Goal: Information Seeking & Learning: Learn about a topic

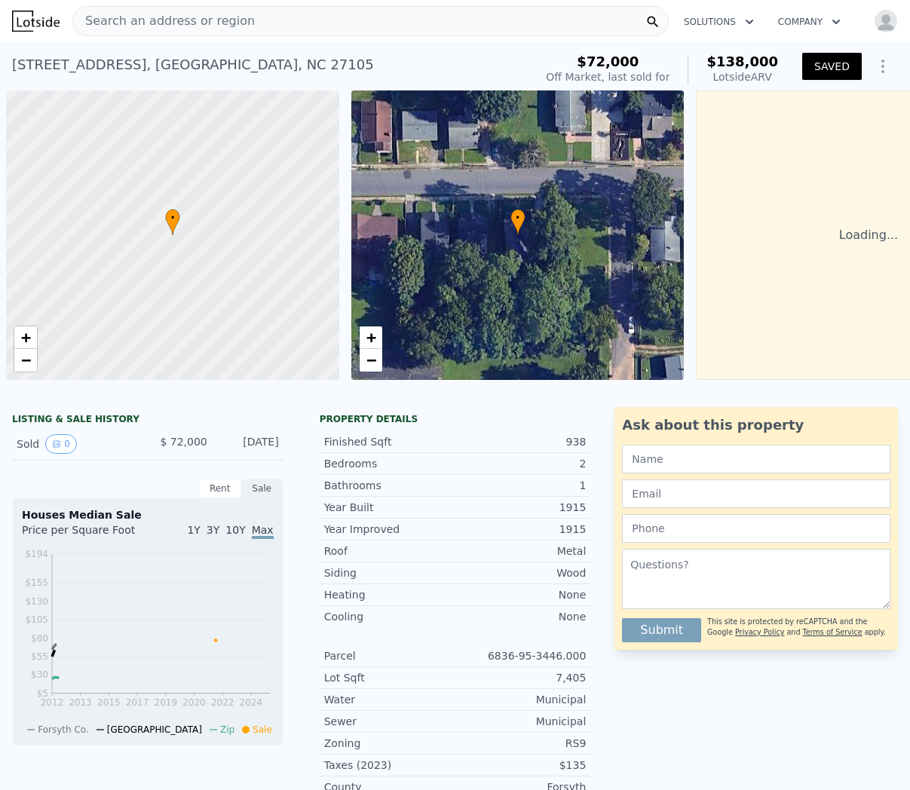
scroll to position [0, 6]
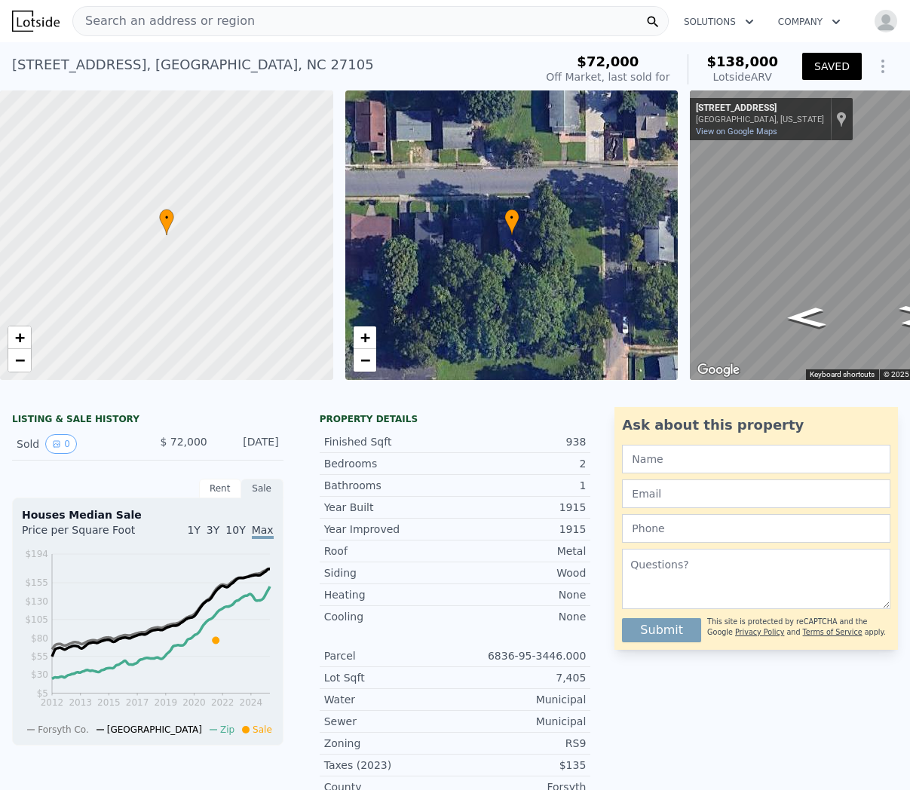
click at [27, 14] on img at bounding box center [36, 21] width 48 height 21
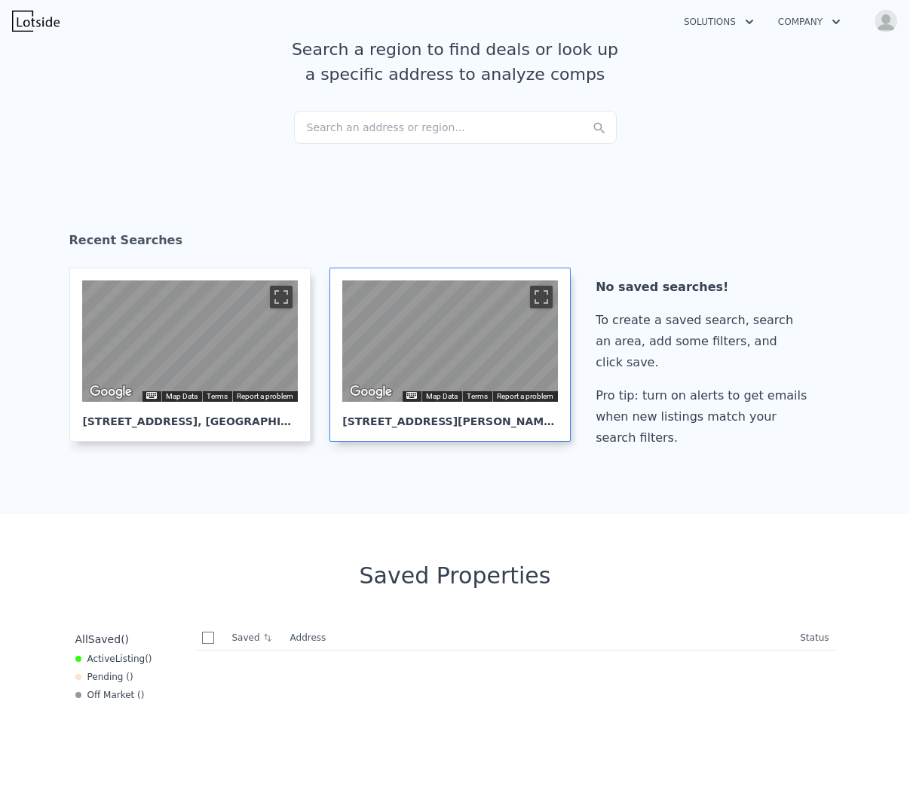
scroll to position [115, 0]
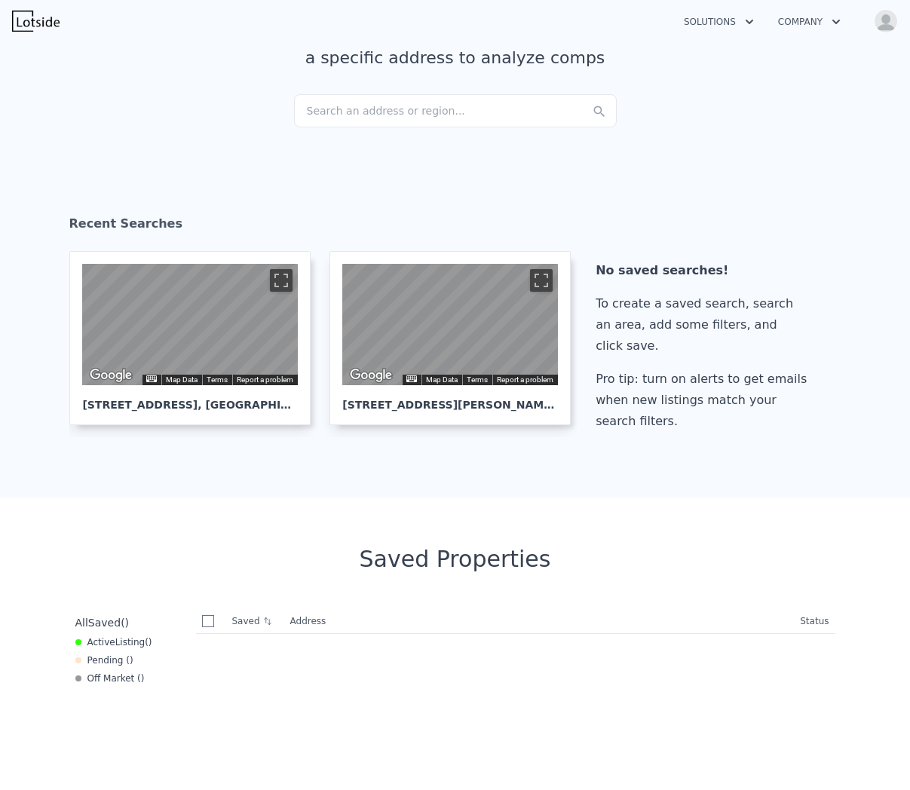
click at [35, 28] on img at bounding box center [36, 21] width 48 height 21
click at [38, 26] on img at bounding box center [36, 21] width 48 height 21
click at [57, 21] on img at bounding box center [36, 21] width 48 height 21
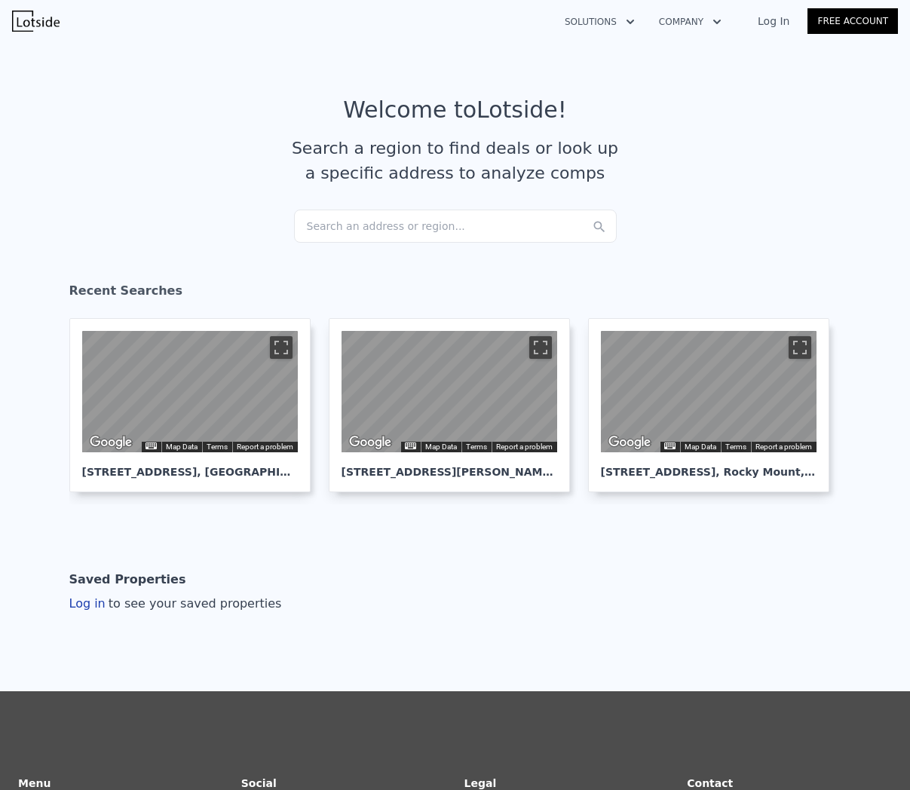
click at [775, 25] on link "Log In" at bounding box center [774, 21] width 68 height 15
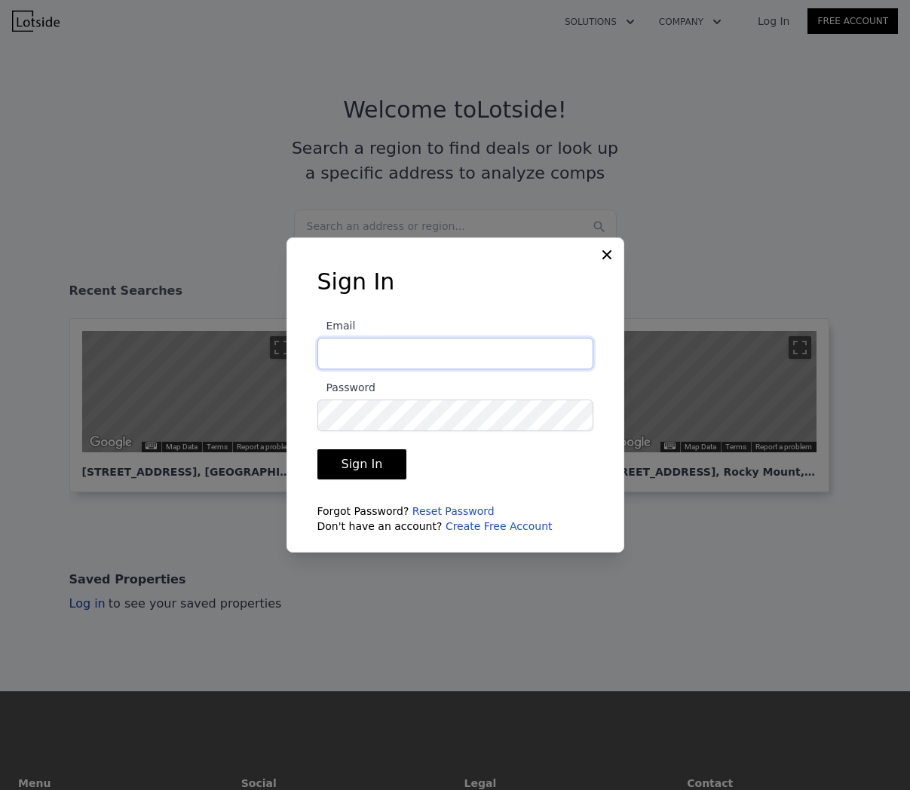
type input "[PERSON_NAME][EMAIL_ADDRESS][DOMAIN_NAME]"
click at [360, 465] on button "Sign In" at bounding box center [363, 464] width 90 height 30
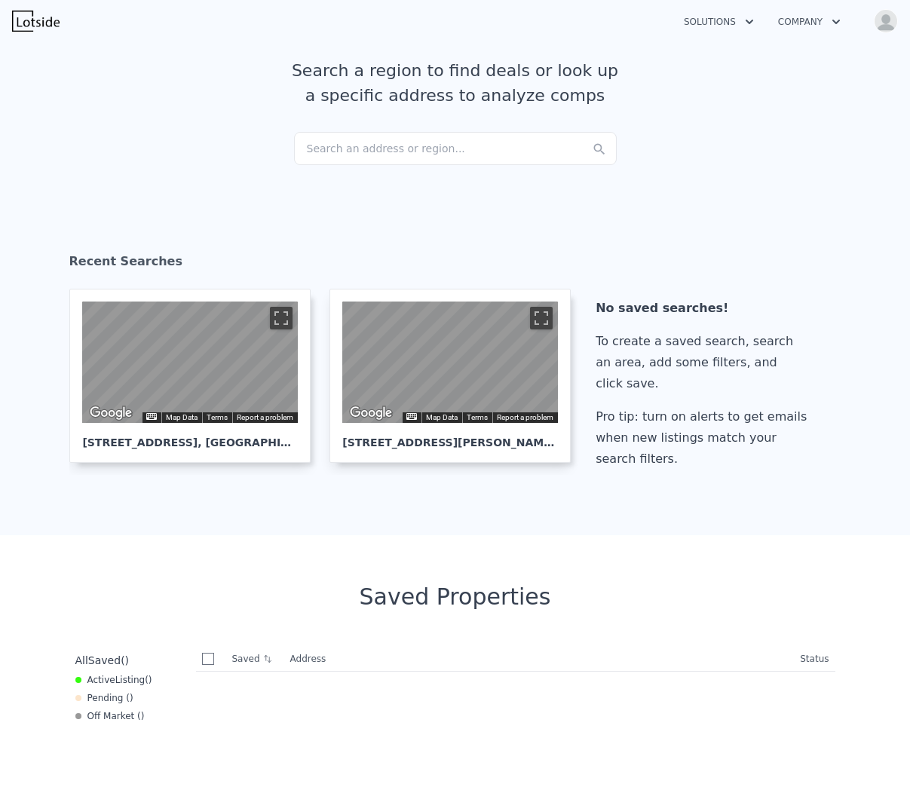
scroll to position [78, 0]
click at [342, 155] on div "Search an address or region..." at bounding box center [455, 147] width 323 height 33
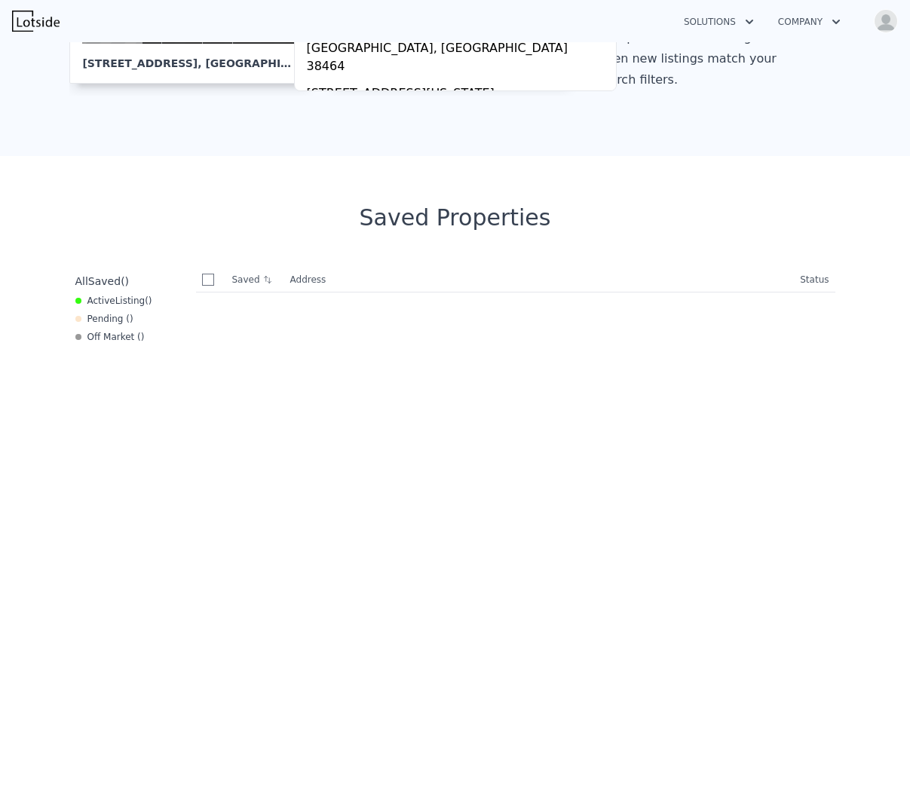
scroll to position [0, 0]
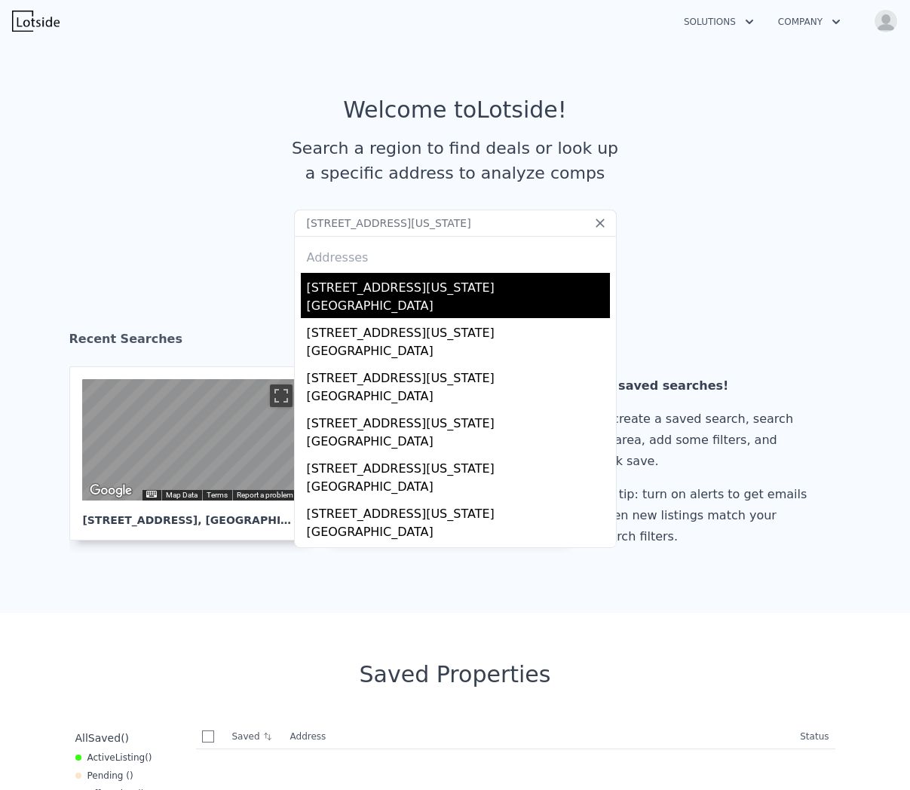
type input "317 virginia st rocky mount nc"
click at [376, 280] on div "[STREET_ADDRESS][US_STATE]" at bounding box center [458, 285] width 303 height 24
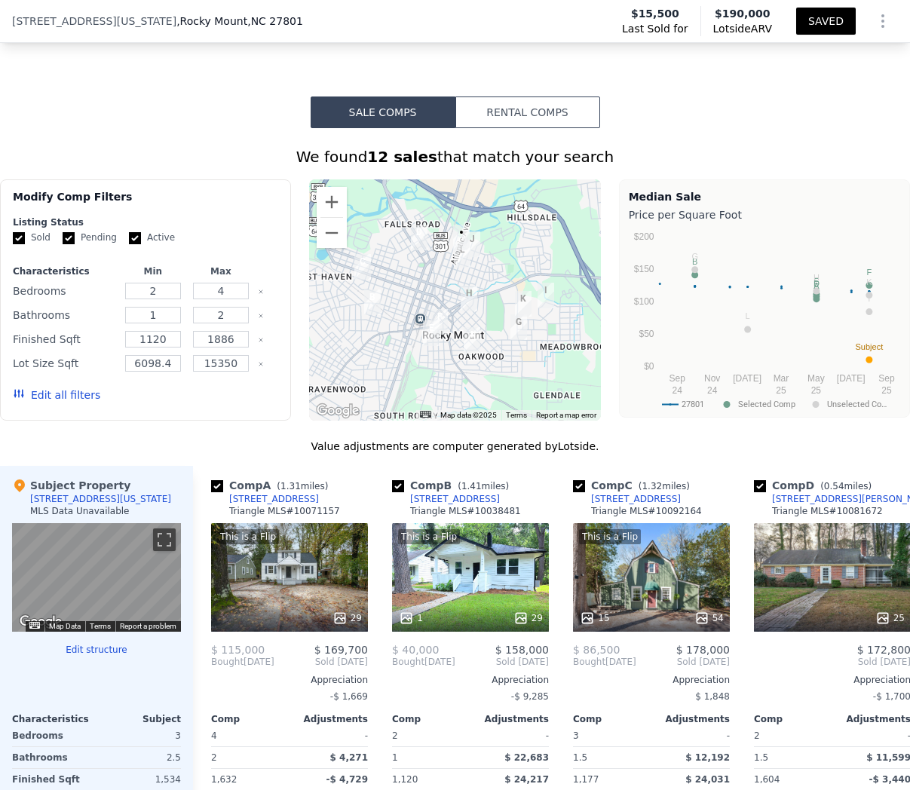
scroll to position [1162, 0]
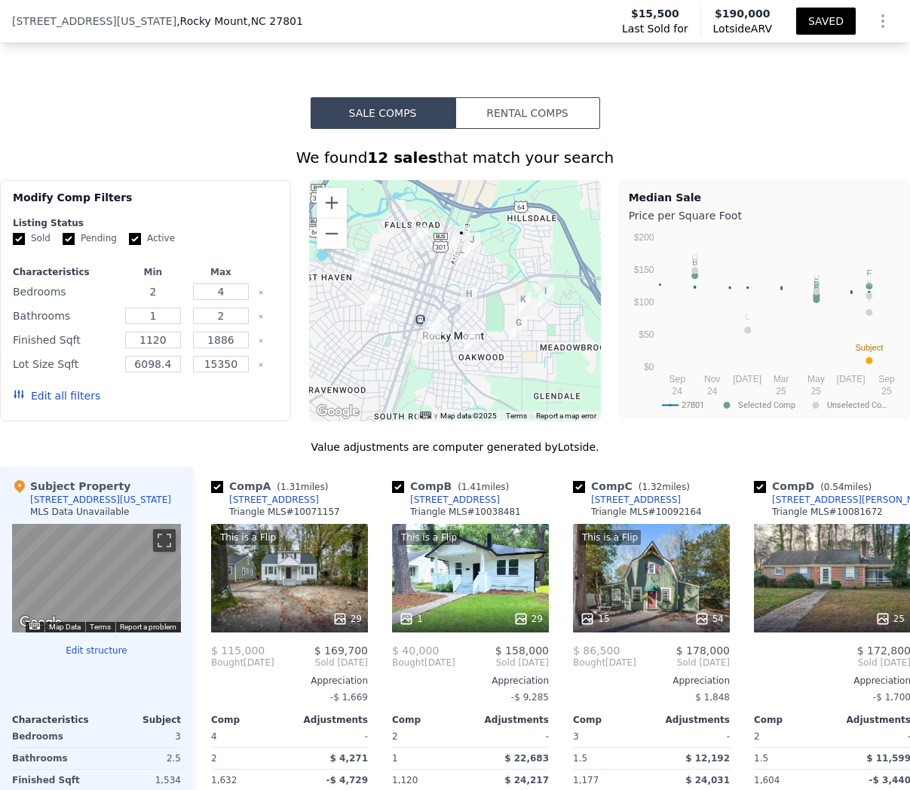
drag, startPoint x: 158, startPoint y: 284, endPoint x: 137, endPoint y: 283, distance: 21.9
click at [137, 283] on div "2" at bounding box center [153, 291] width 62 height 21
type input "3"
click at [177, 315] on input "1" at bounding box center [153, 316] width 56 height 17
click at [229, 317] on input "2" at bounding box center [221, 316] width 56 height 17
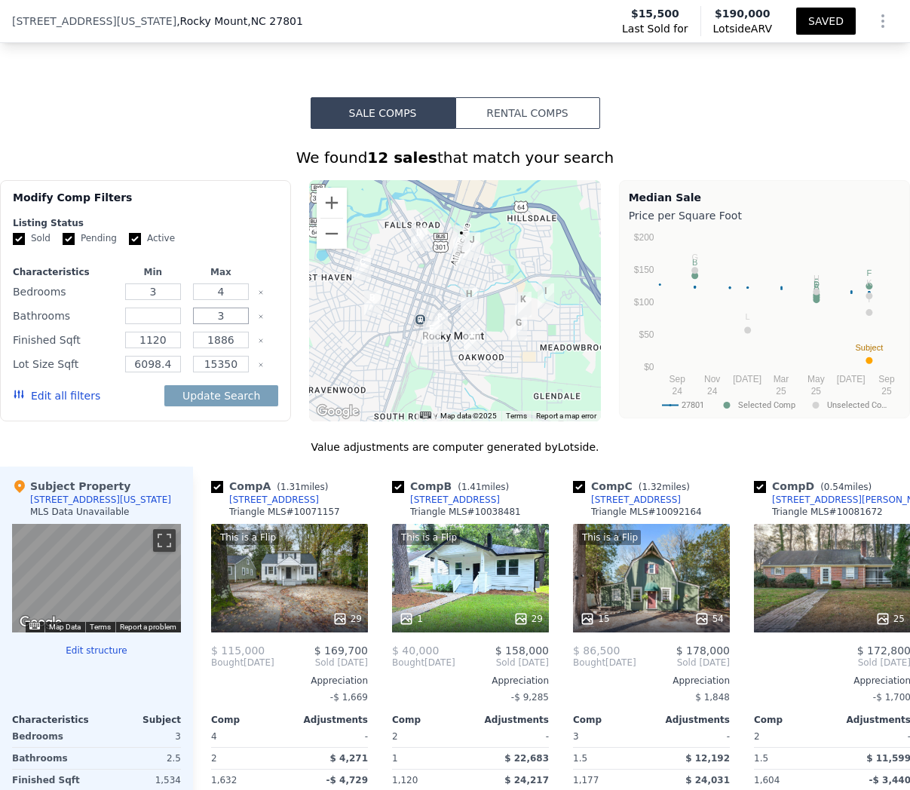
type input "3"
click at [180, 316] on div at bounding box center [153, 315] width 62 height 21
click at [170, 314] on input "number" at bounding box center [153, 316] width 56 height 17
type input "2"
click at [244, 388] on button "Update Search" at bounding box center [221, 395] width 114 height 21
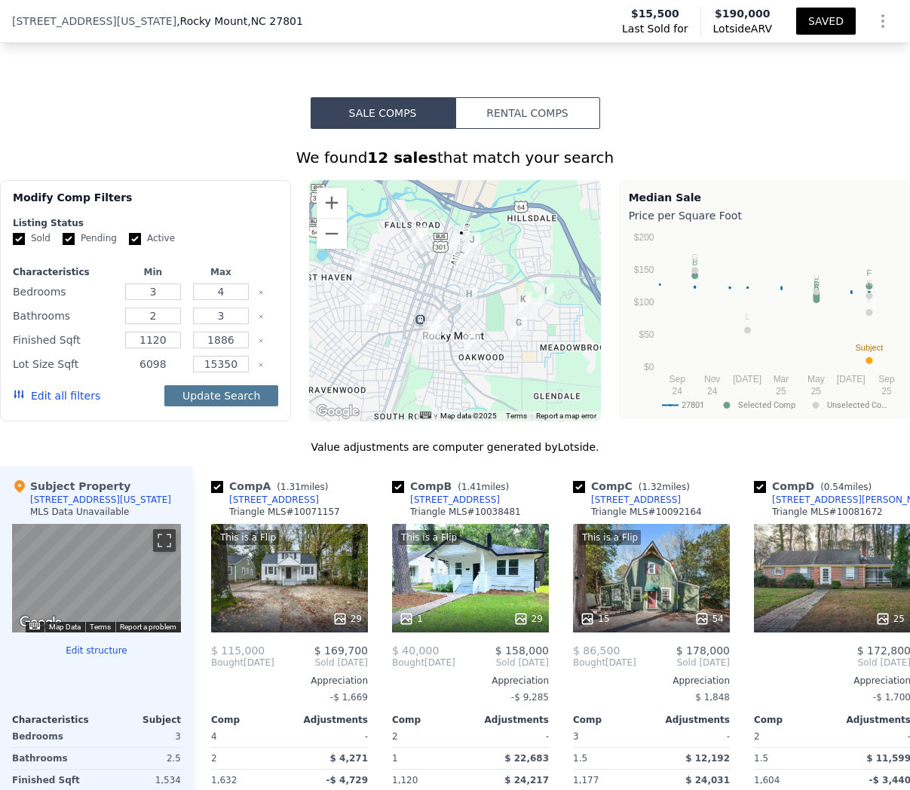
type input "6098"
click at [243, 396] on button "Update Search" at bounding box center [221, 395] width 114 height 21
checkbox input "false"
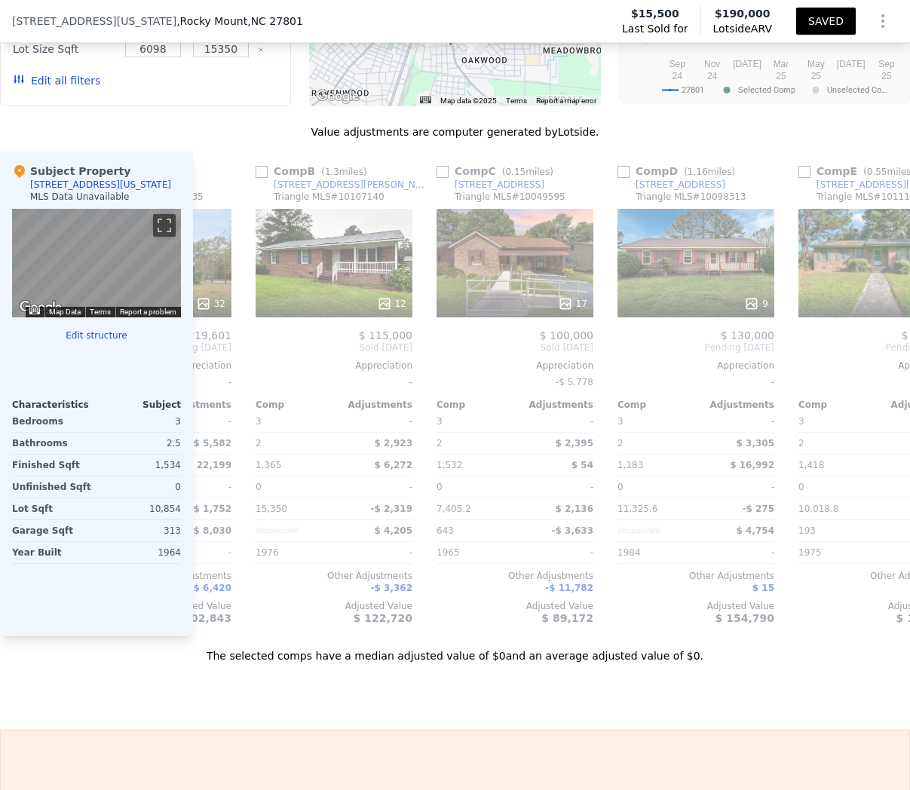
scroll to position [0, 188]
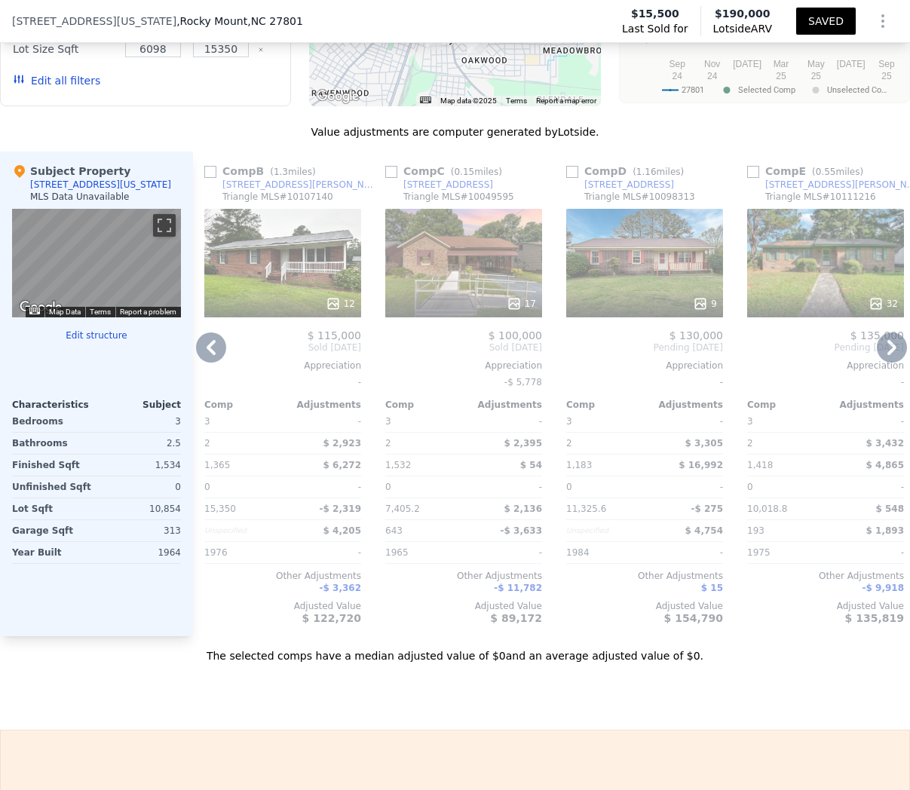
click at [394, 168] on input "checkbox" at bounding box center [391, 172] width 12 height 12
checkbox input "true"
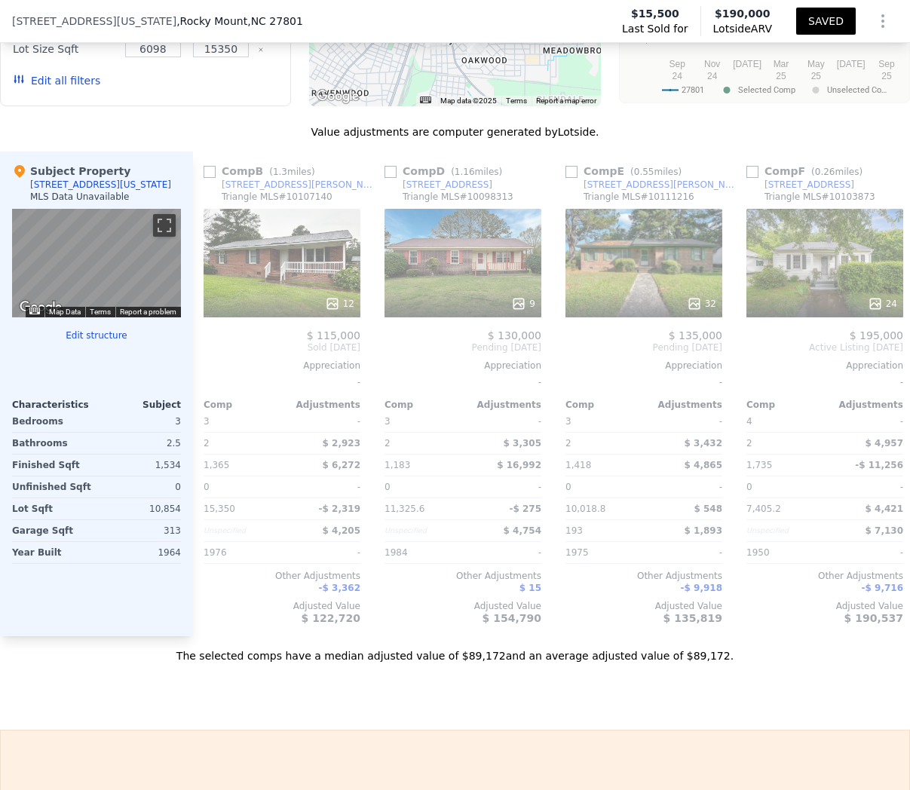
scroll to position [0, 1057]
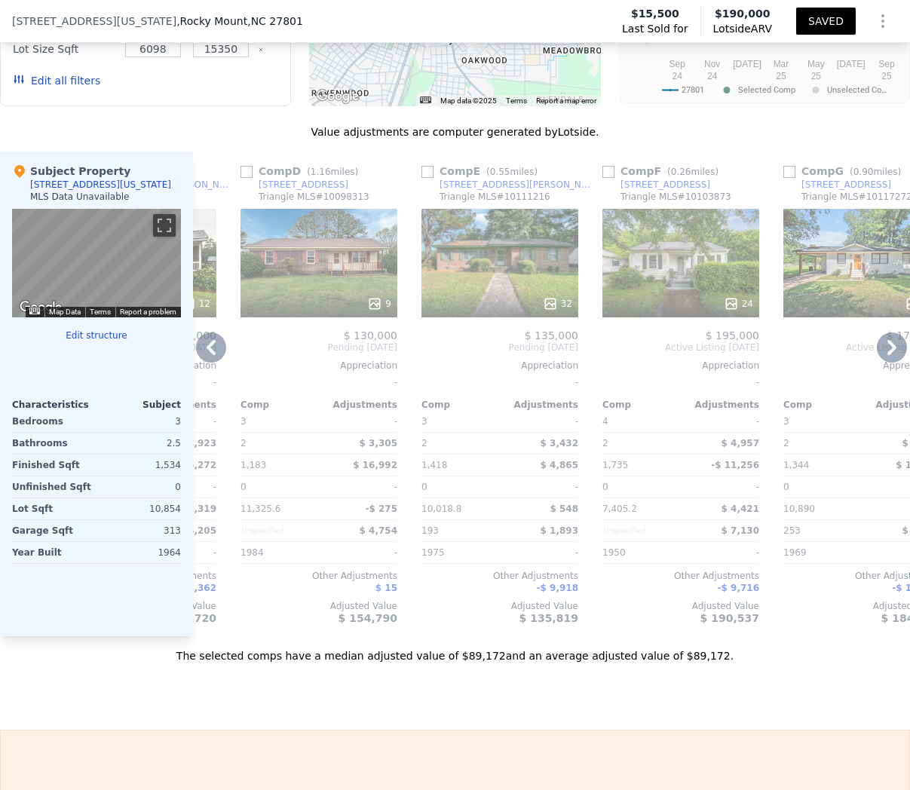
click at [609, 173] on input "checkbox" at bounding box center [609, 172] width 12 height 12
checkbox input "true"
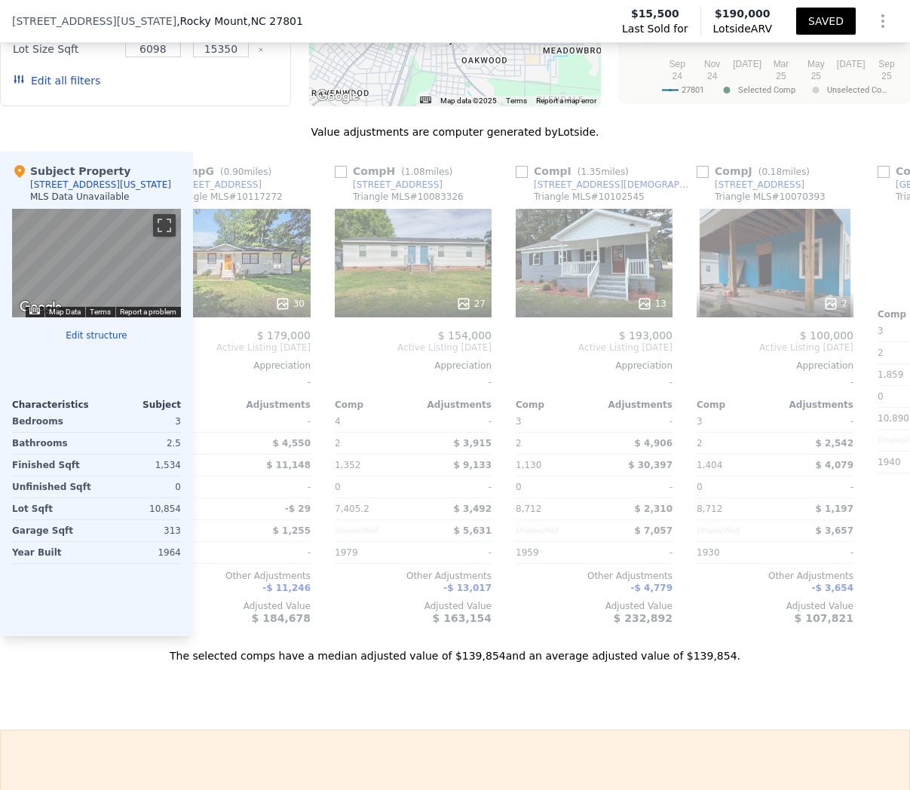
scroll to position [0, 1198]
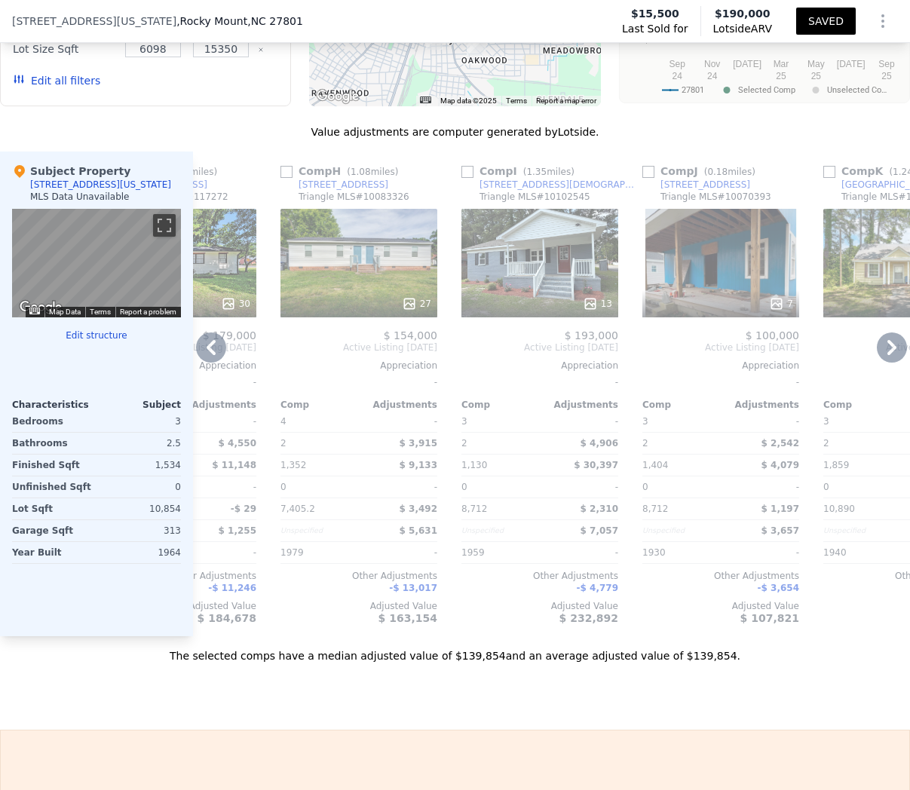
click at [653, 176] on input "checkbox" at bounding box center [649, 172] width 12 height 12
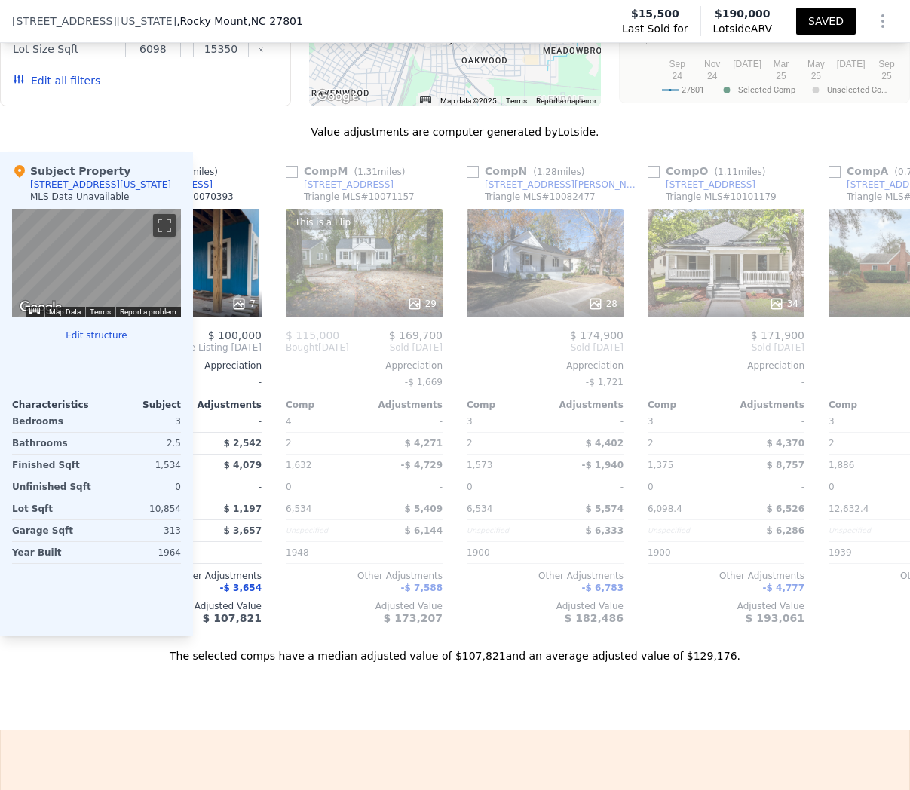
scroll to position [0, 0]
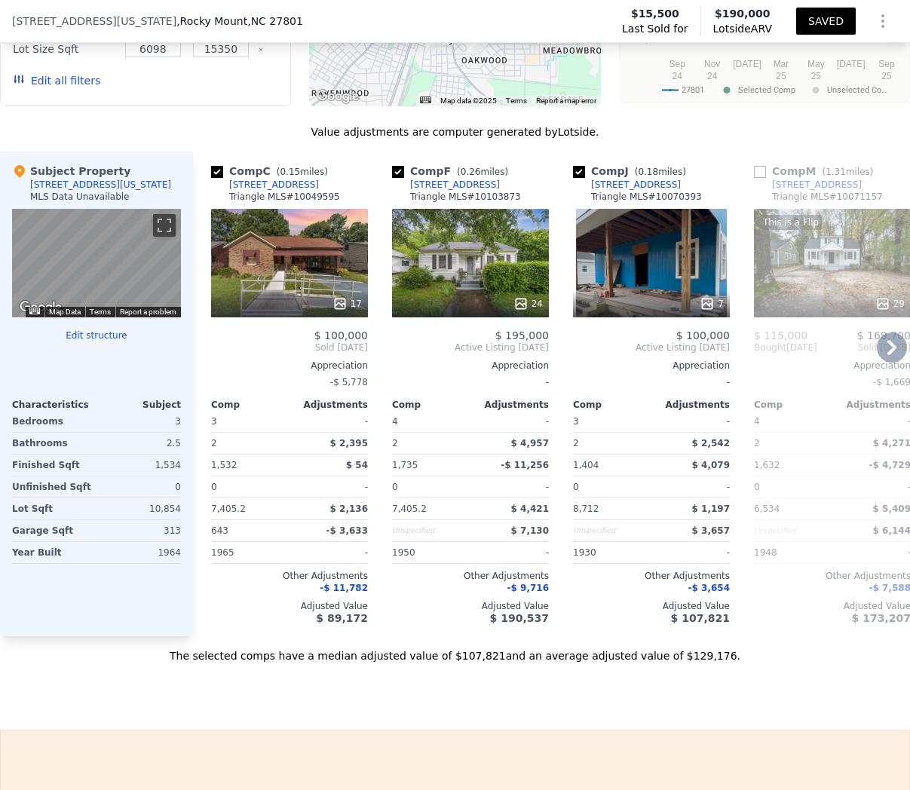
click at [348, 299] on icon at bounding box center [340, 303] width 15 height 15
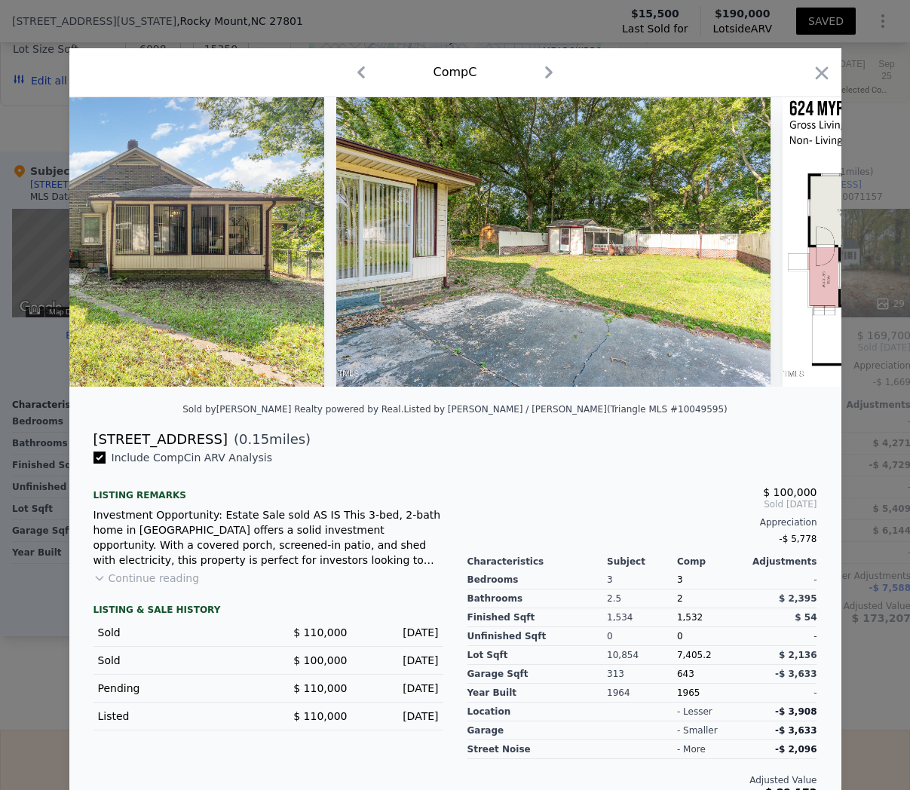
scroll to position [0, 5871]
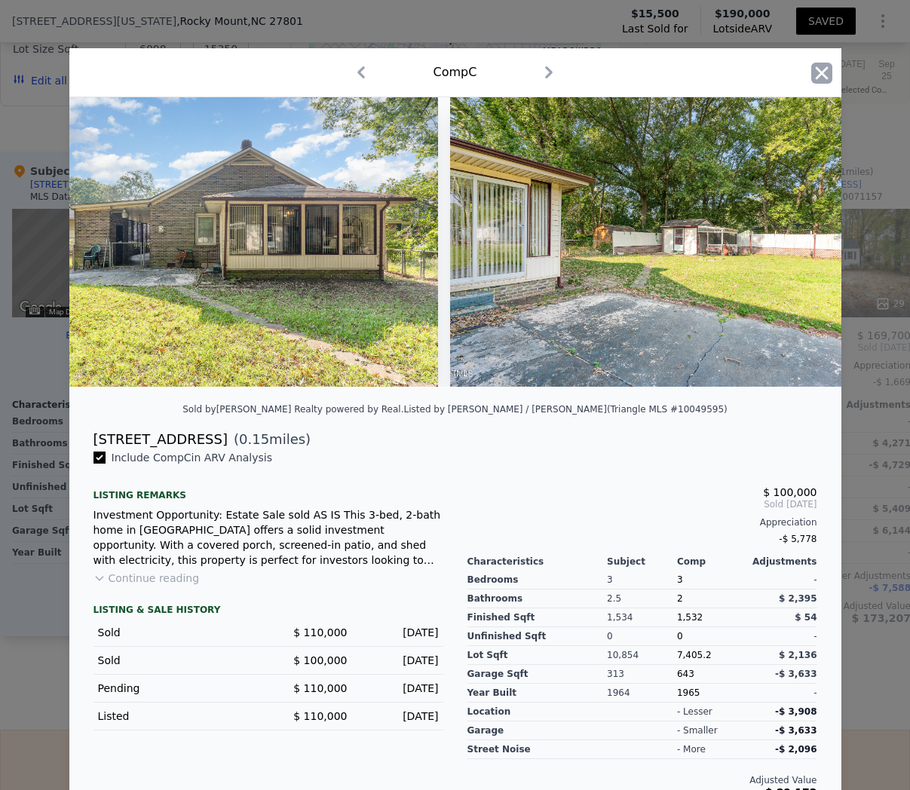
click at [820, 72] on icon "button" at bounding box center [821, 72] width 13 height 13
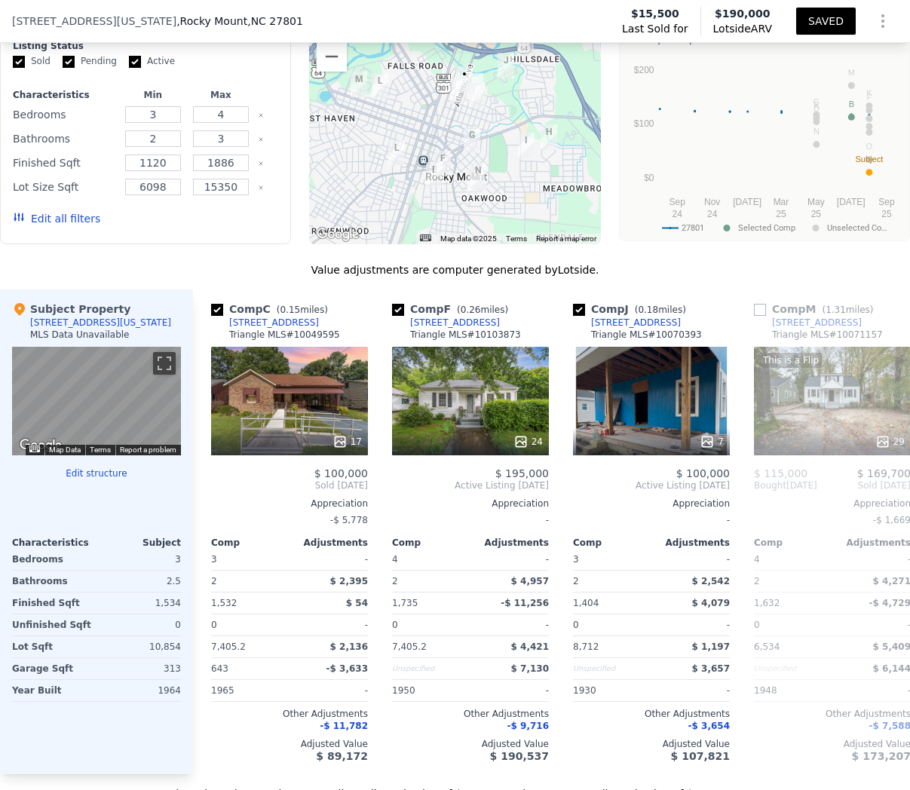
scroll to position [1336, 0]
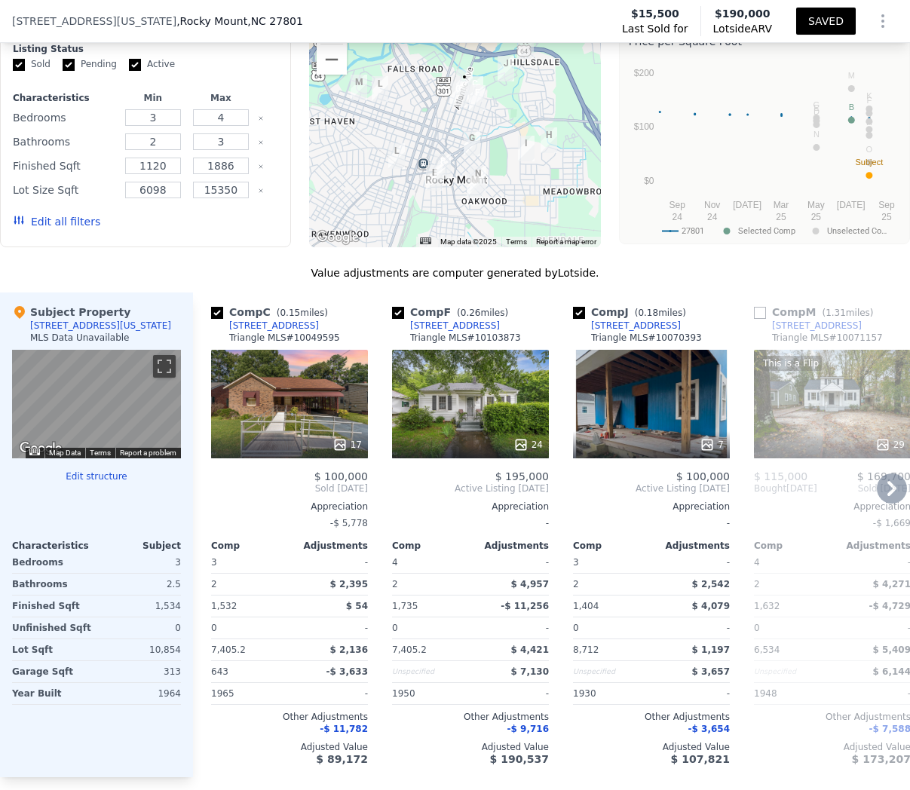
click at [523, 445] on icon at bounding box center [521, 445] width 10 height 10
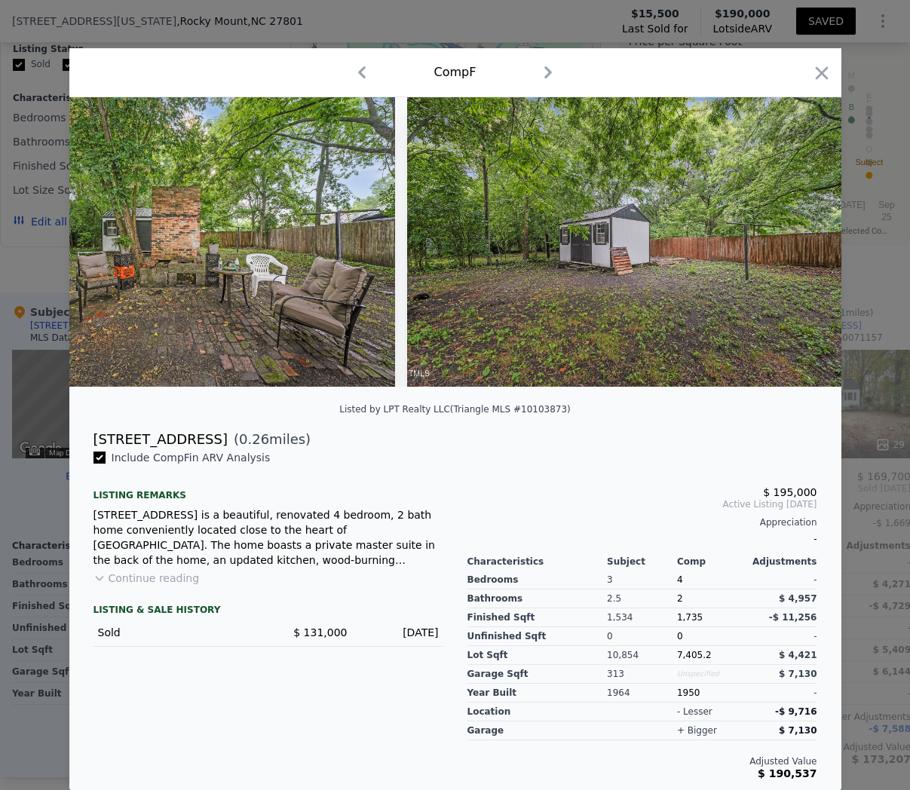
scroll to position [2, 0]
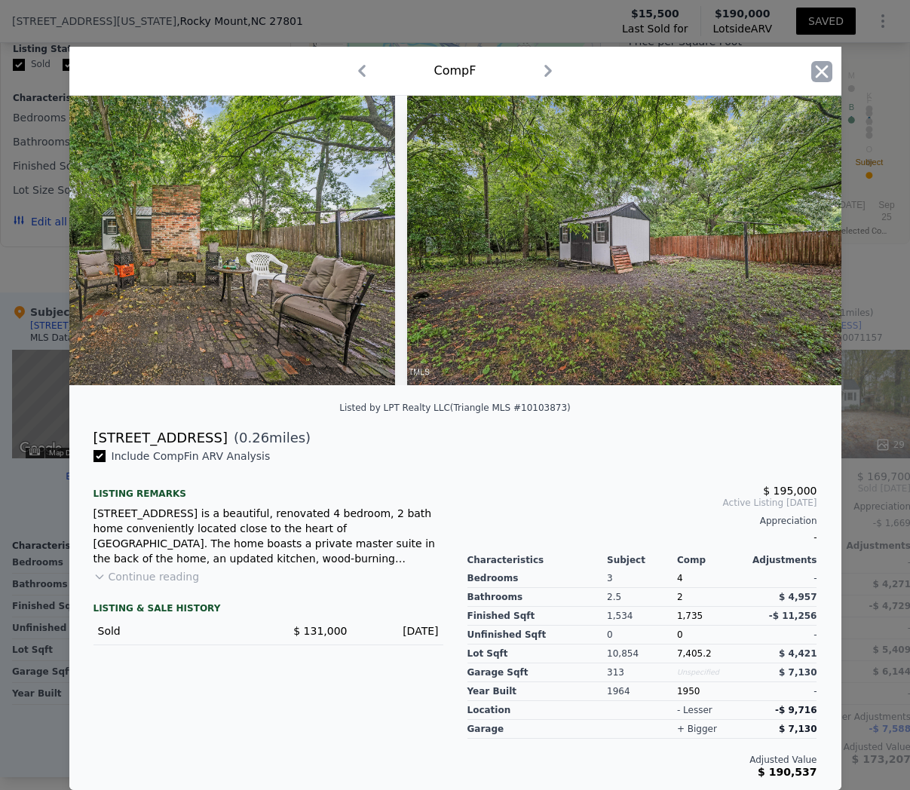
click at [815, 76] on icon "button" at bounding box center [821, 71] width 13 height 13
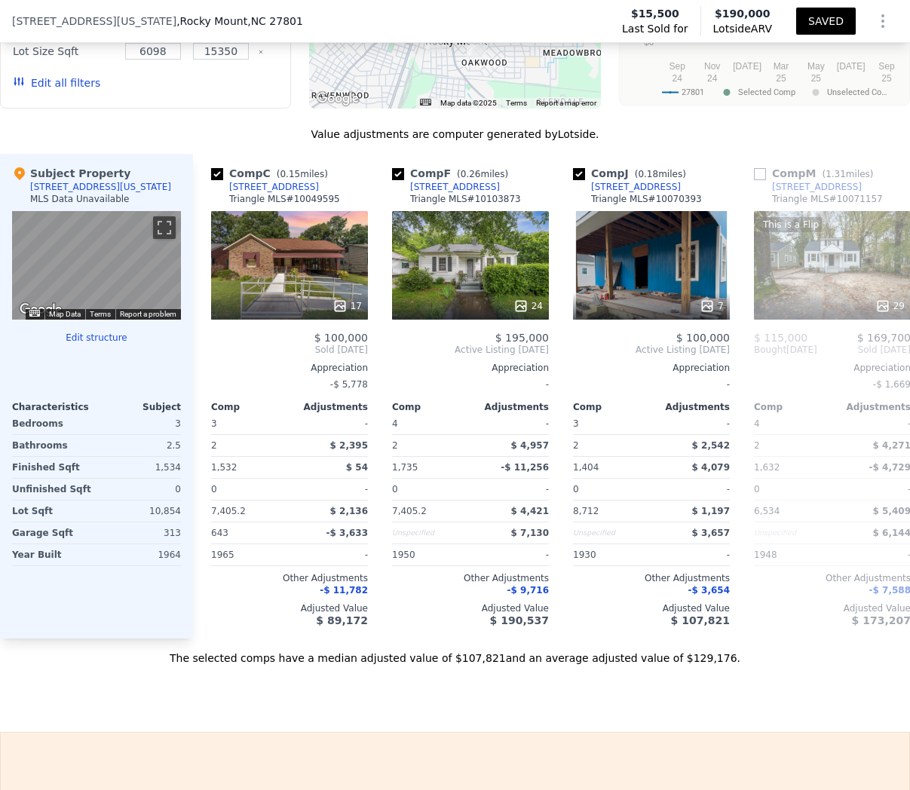
scroll to position [1478, 0]
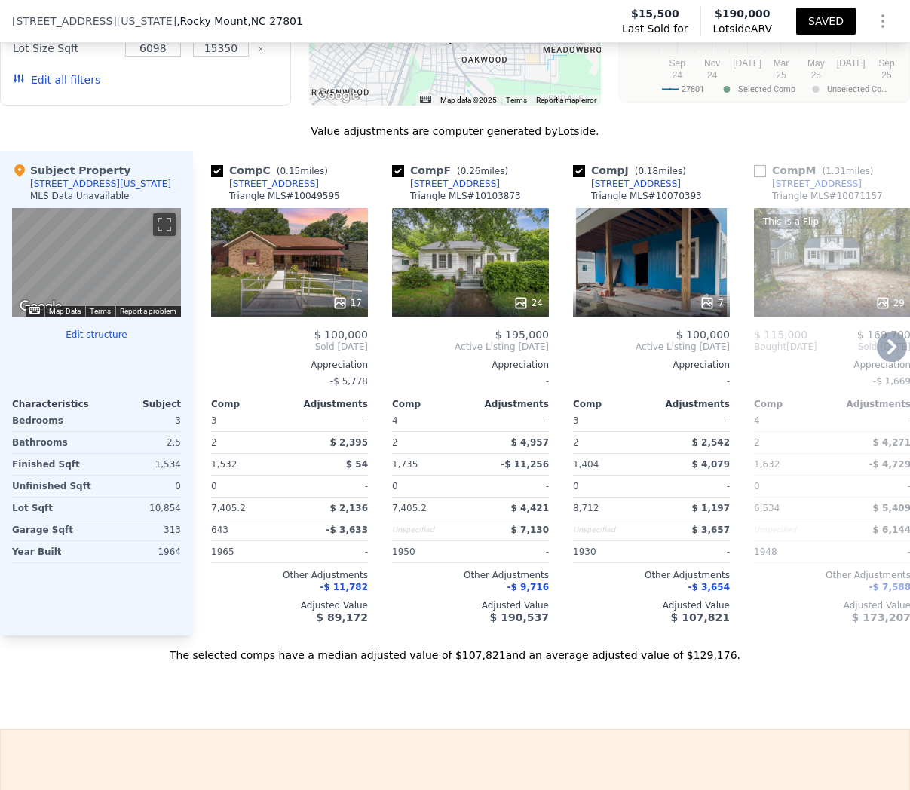
click at [713, 304] on icon at bounding box center [708, 303] width 10 height 10
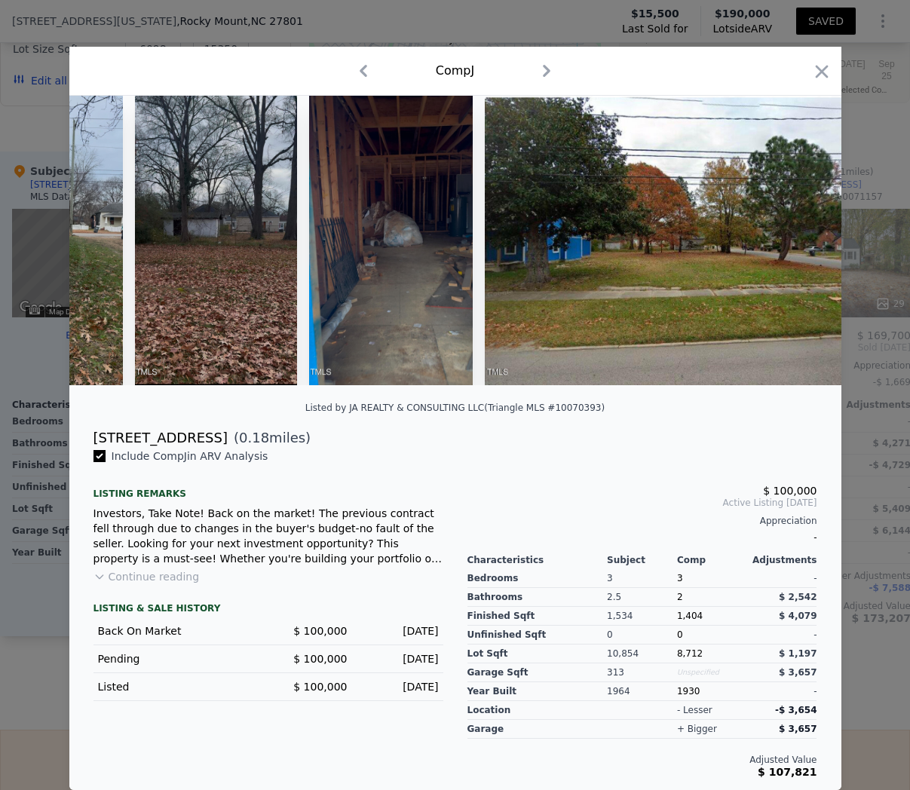
scroll to position [0, 705]
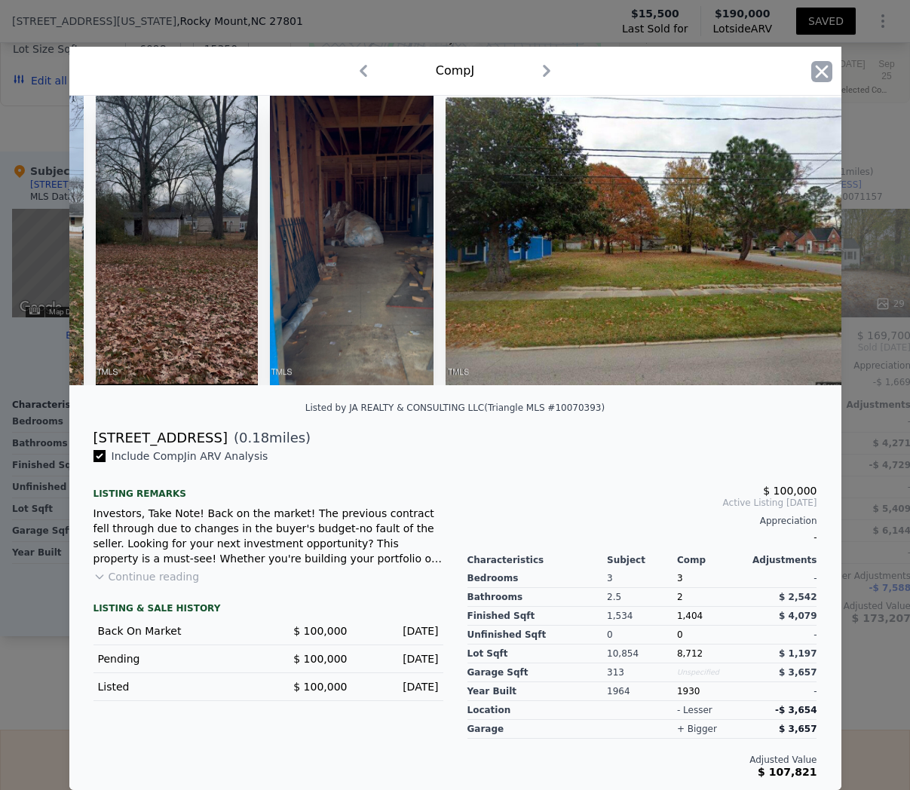
click at [819, 73] on icon "button" at bounding box center [821, 71] width 13 height 13
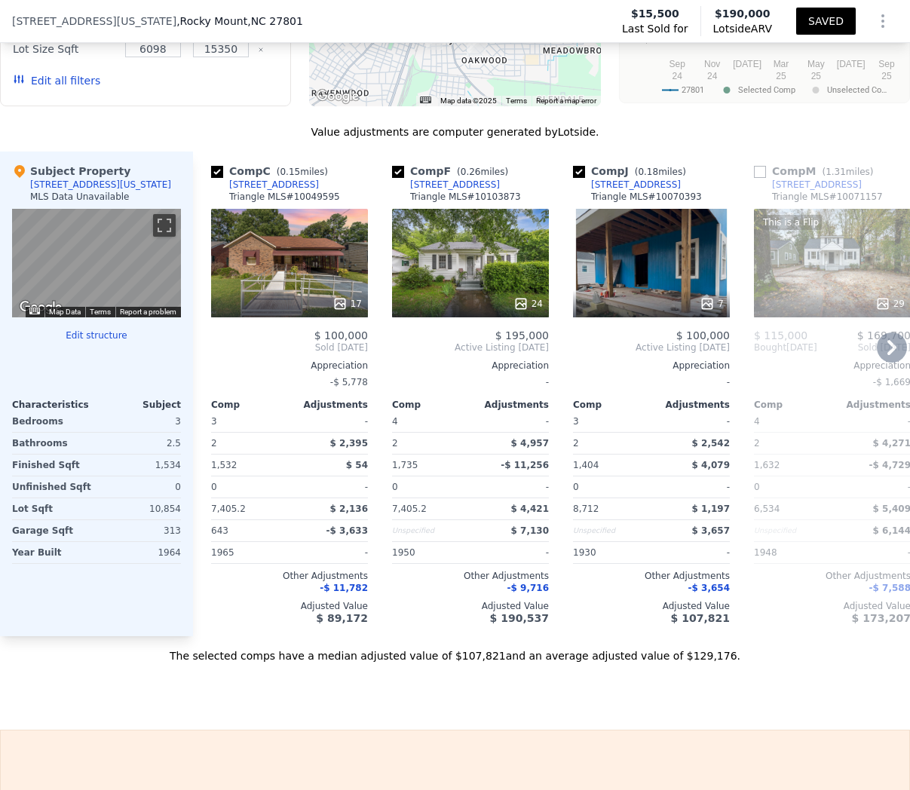
click at [575, 173] on input "checkbox" at bounding box center [579, 172] width 12 height 12
checkbox input "false"
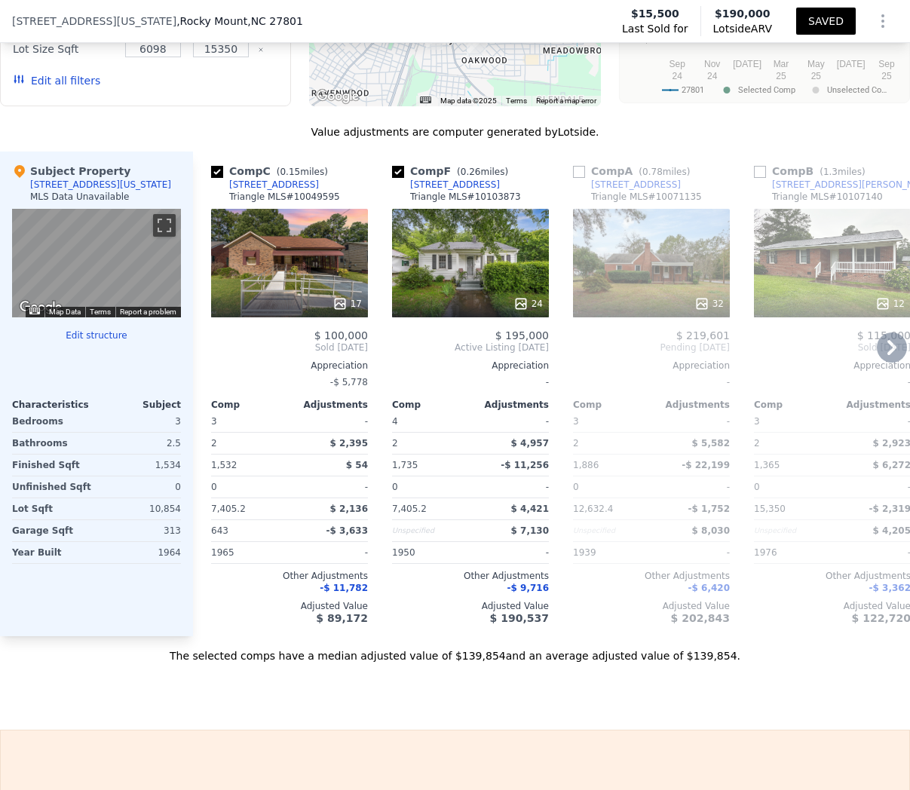
click at [396, 170] on input "checkbox" at bounding box center [398, 172] width 12 height 12
checkbox input "false"
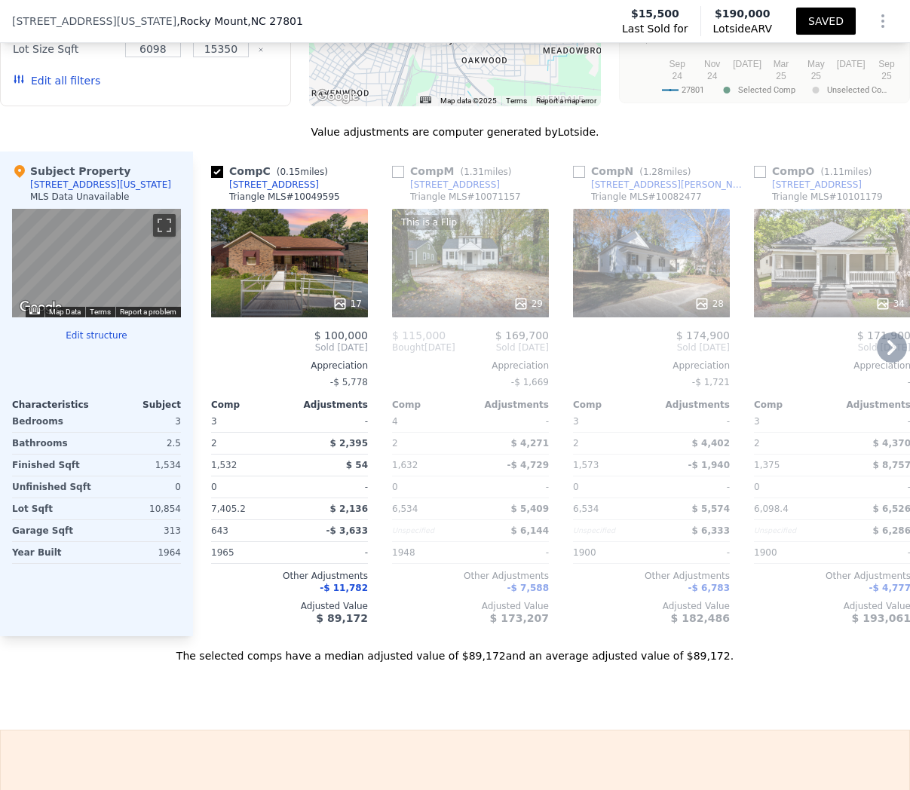
click at [396, 170] on input "checkbox" at bounding box center [398, 172] width 12 height 12
checkbox input "true"
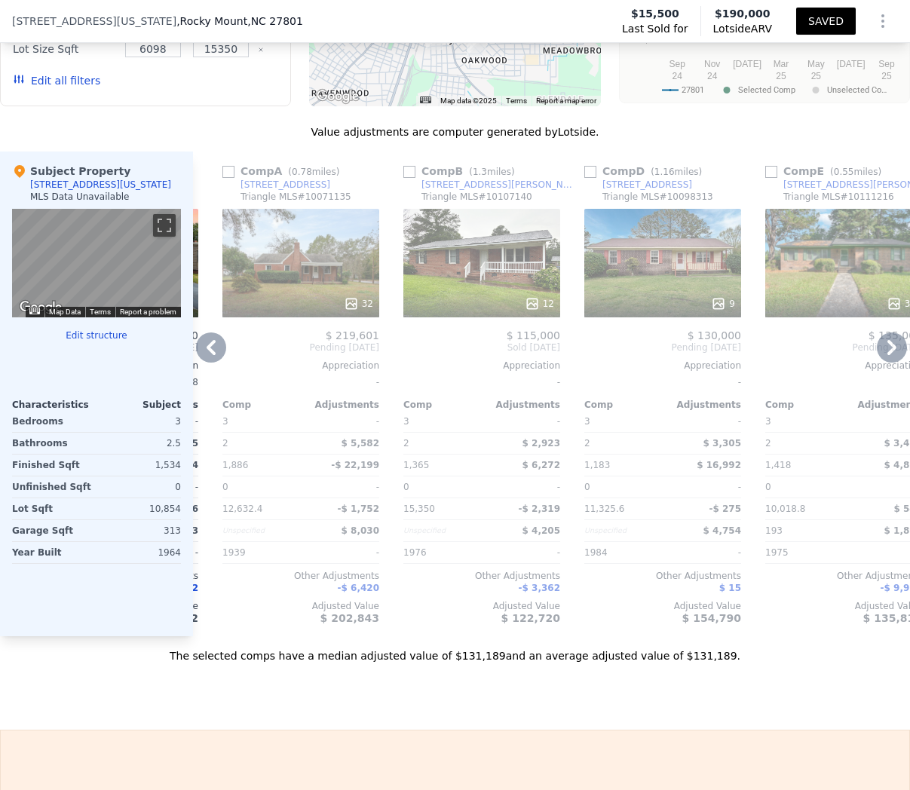
scroll to position [0, 349]
click at [719, 303] on icon at bounding box center [721, 304] width 10 height 10
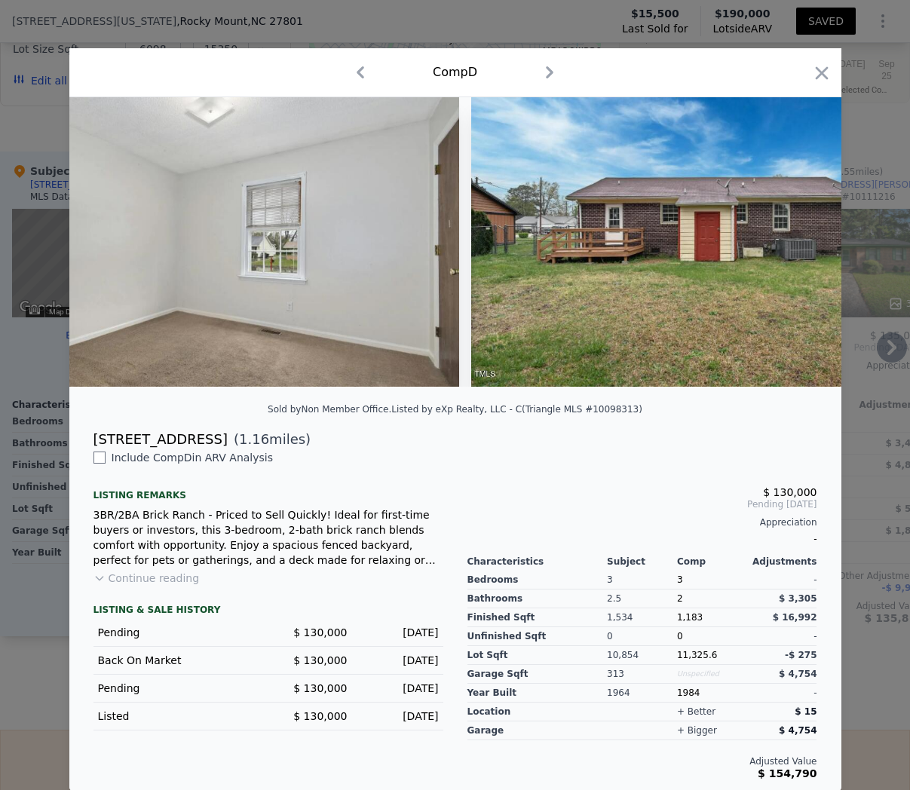
scroll to position [0, 3327]
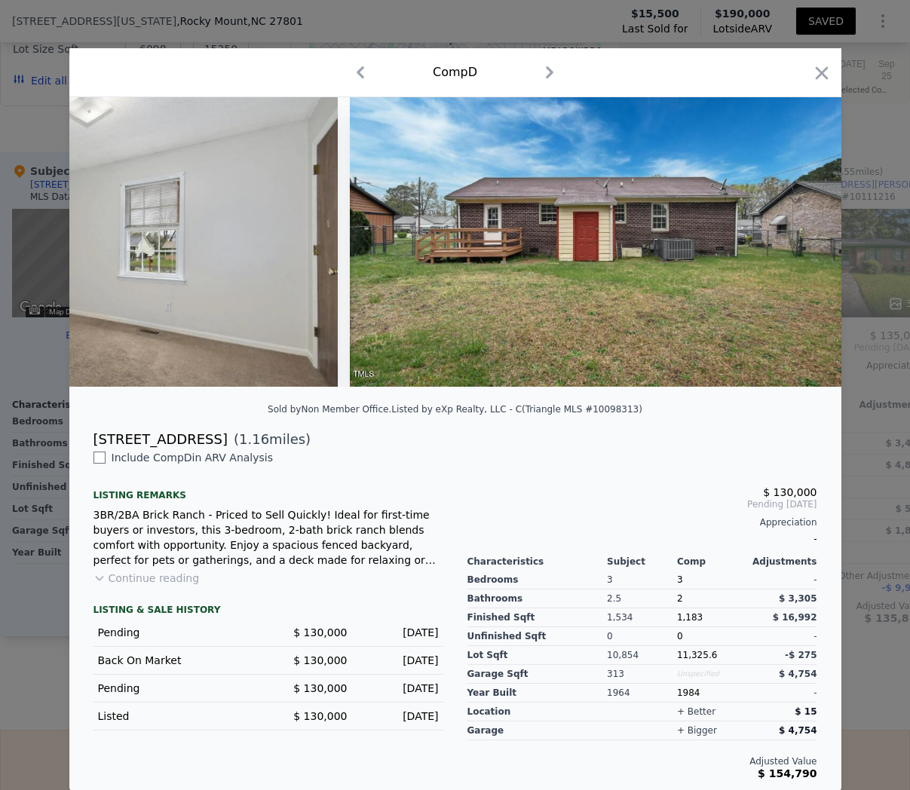
click at [133, 583] on button "Continue reading" at bounding box center [147, 578] width 106 height 15
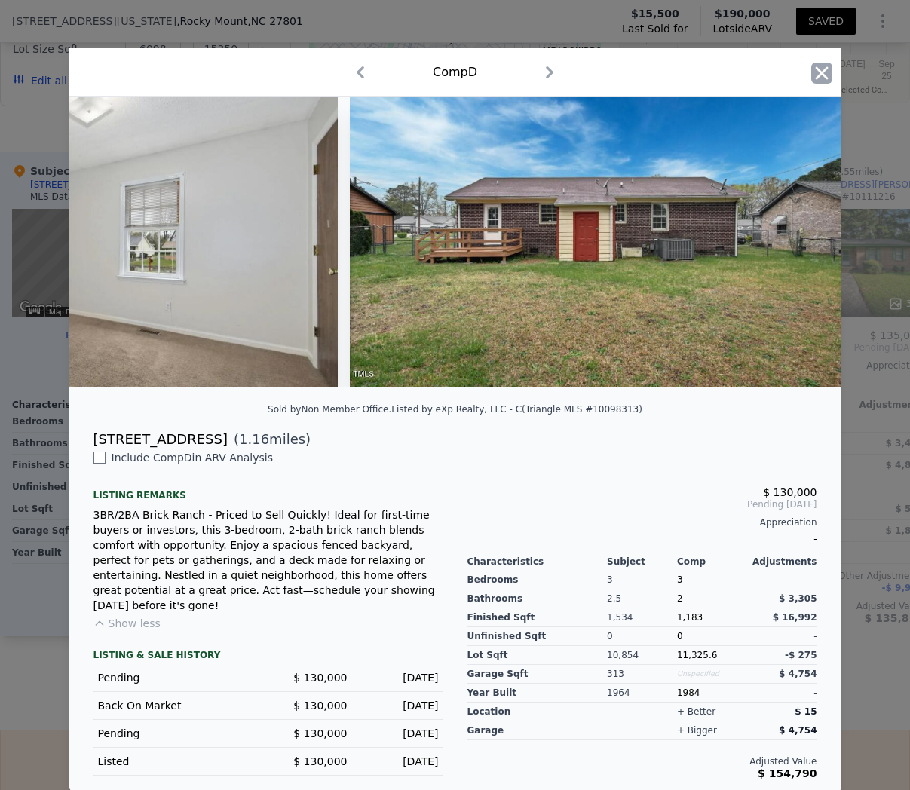
click at [818, 83] on icon "button" at bounding box center [822, 73] width 21 height 21
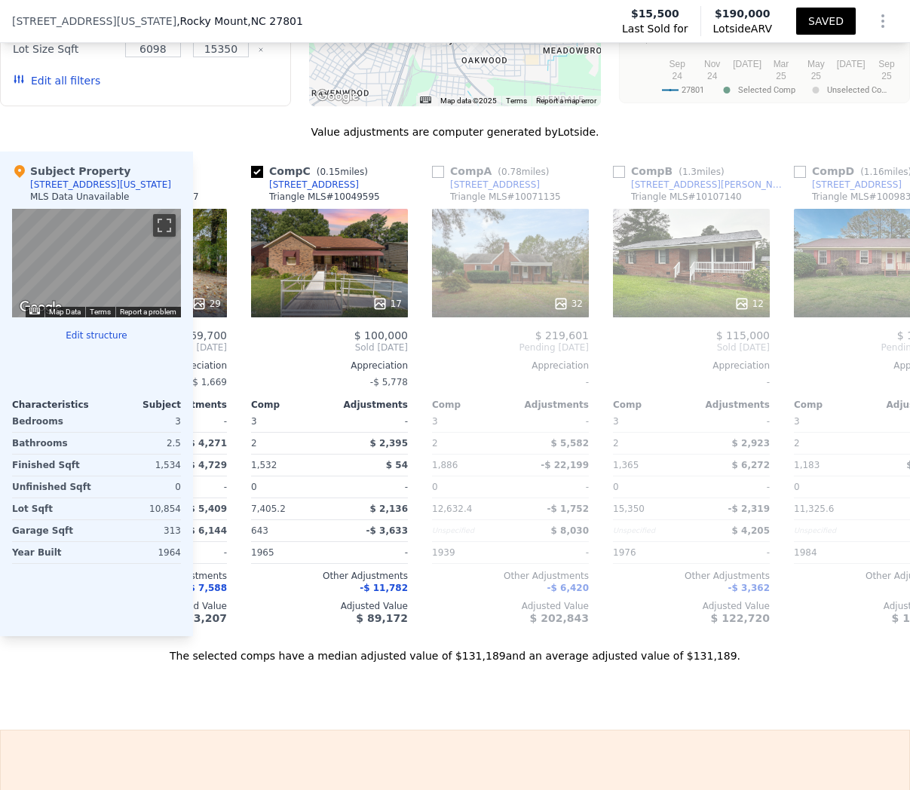
scroll to position [0, 151]
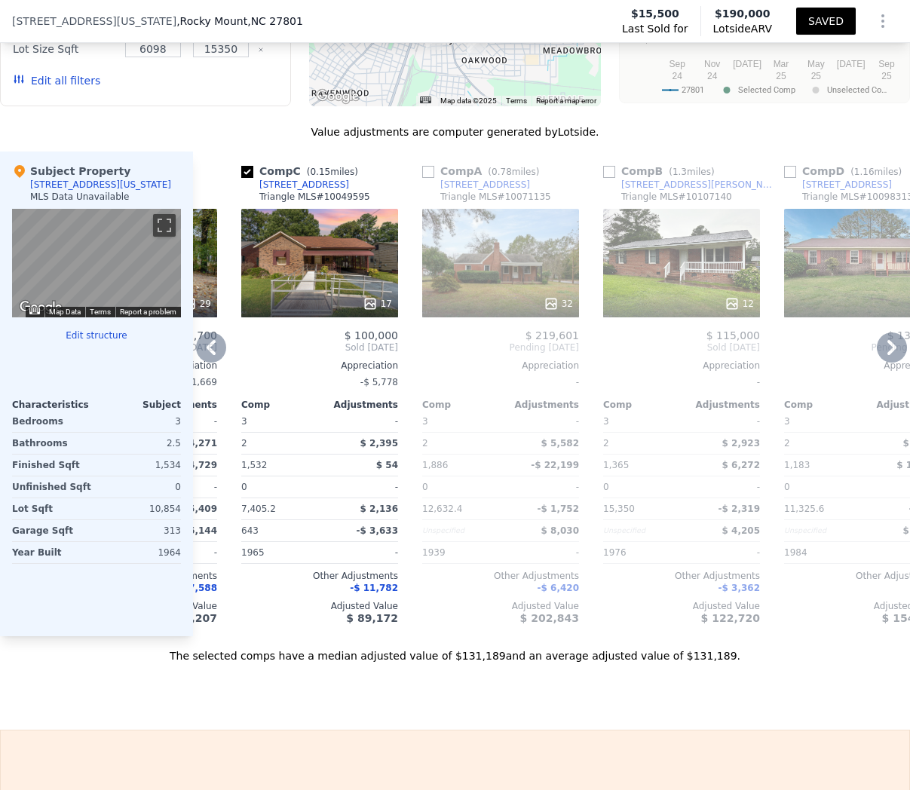
click at [616, 176] on div "Comp B ( 1.3 miles)" at bounding box center [662, 171] width 118 height 15
click at [613, 176] on input "checkbox" at bounding box center [609, 172] width 12 height 12
checkbox input "true"
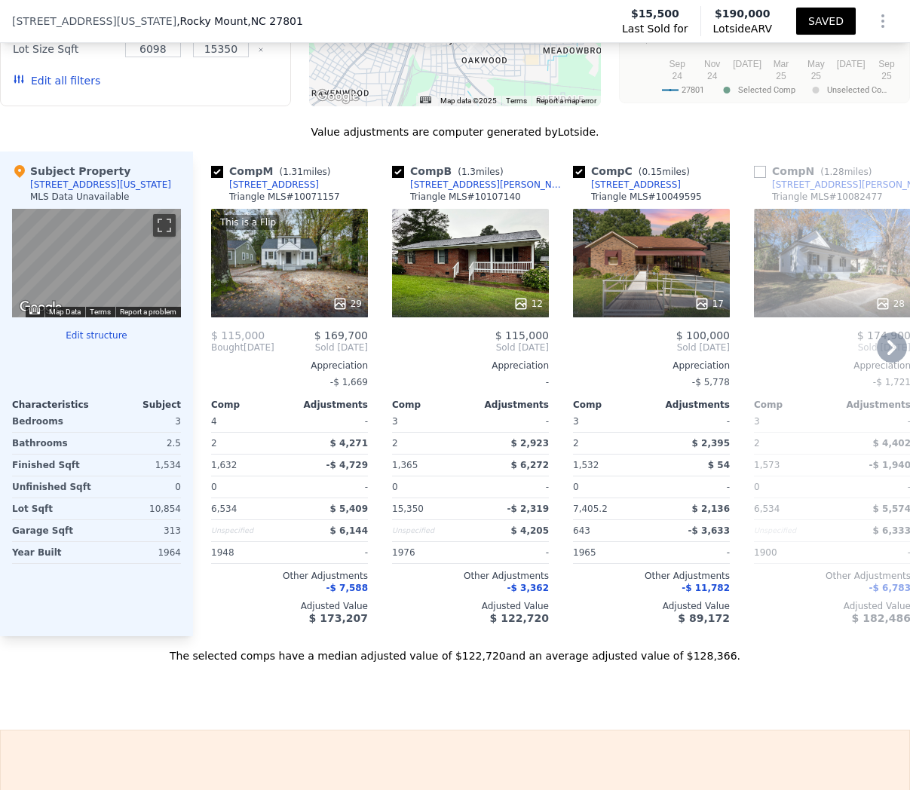
scroll to position [1477, 0]
click at [528, 307] on icon at bounding box center [521, 304] width 15 height 15
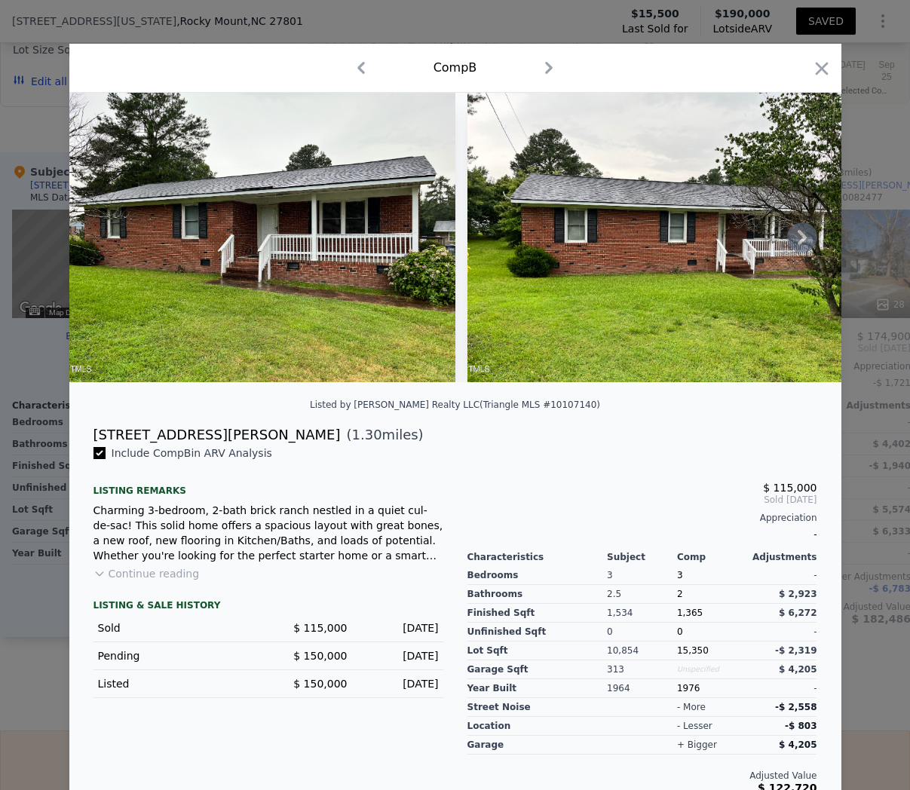
scroll to position [20, 0]
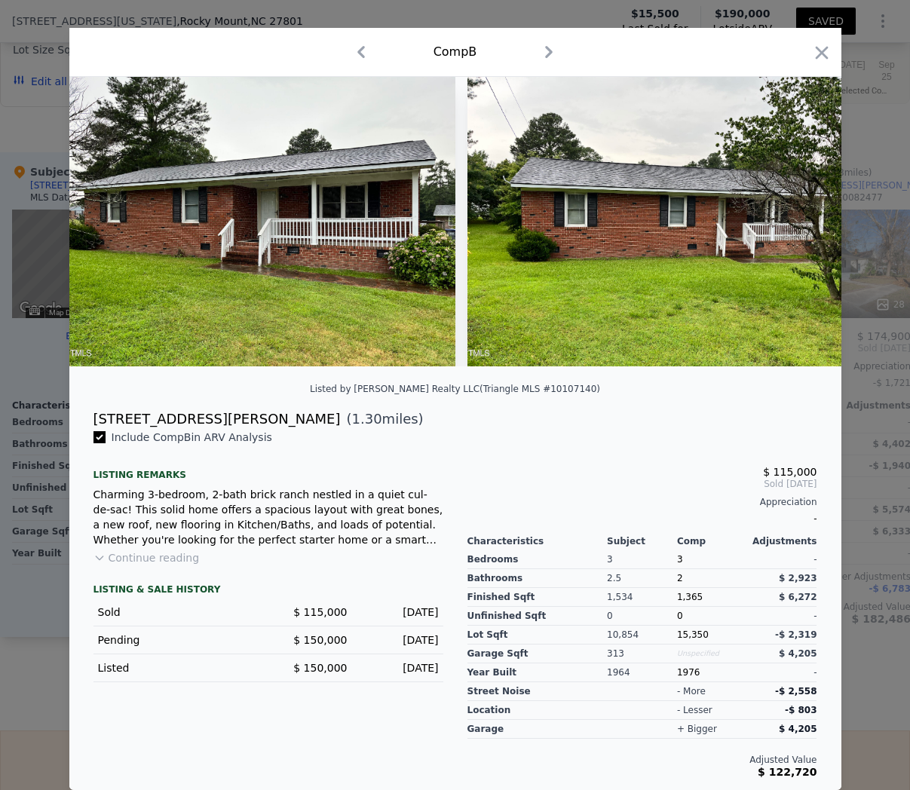
click at [173, 559] on button "Continue reading" at bounding box center [147, 558] width 106 height 15
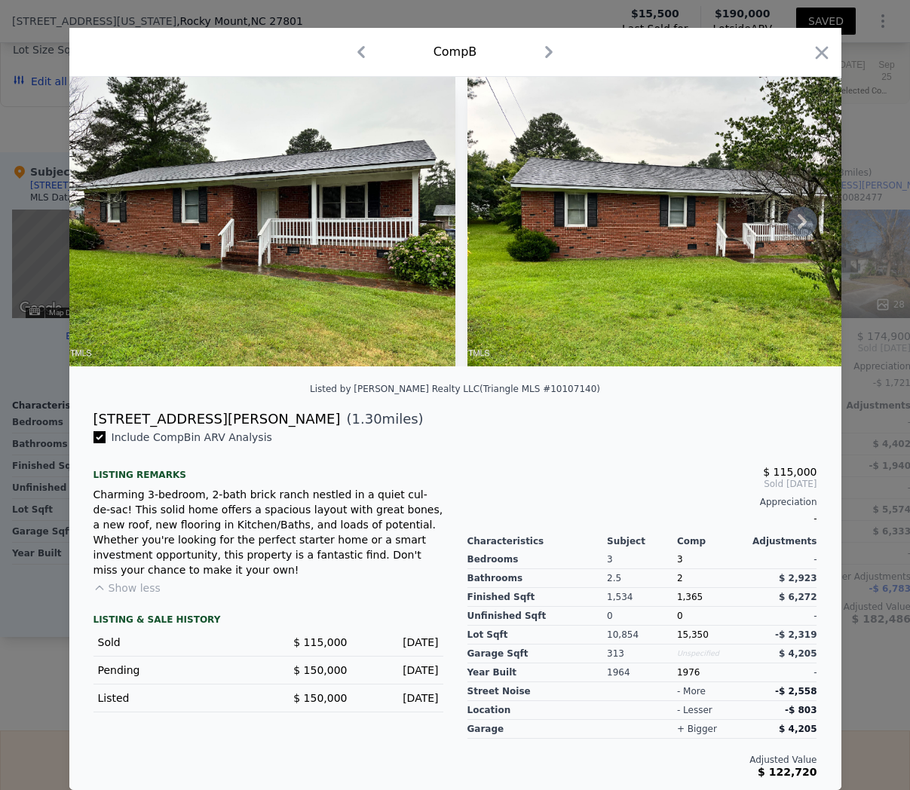
type input "2"
type input "1"
type input "2"
type input "6098.4"
checkbox input "false"
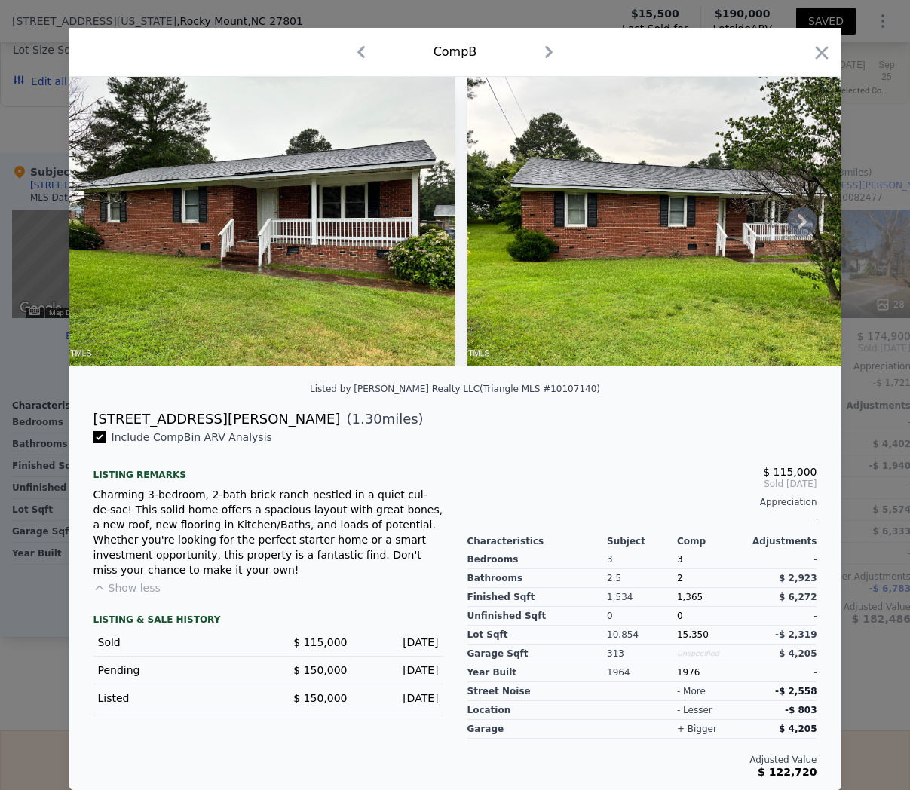
checkbox input "true"
checkbox input "false"
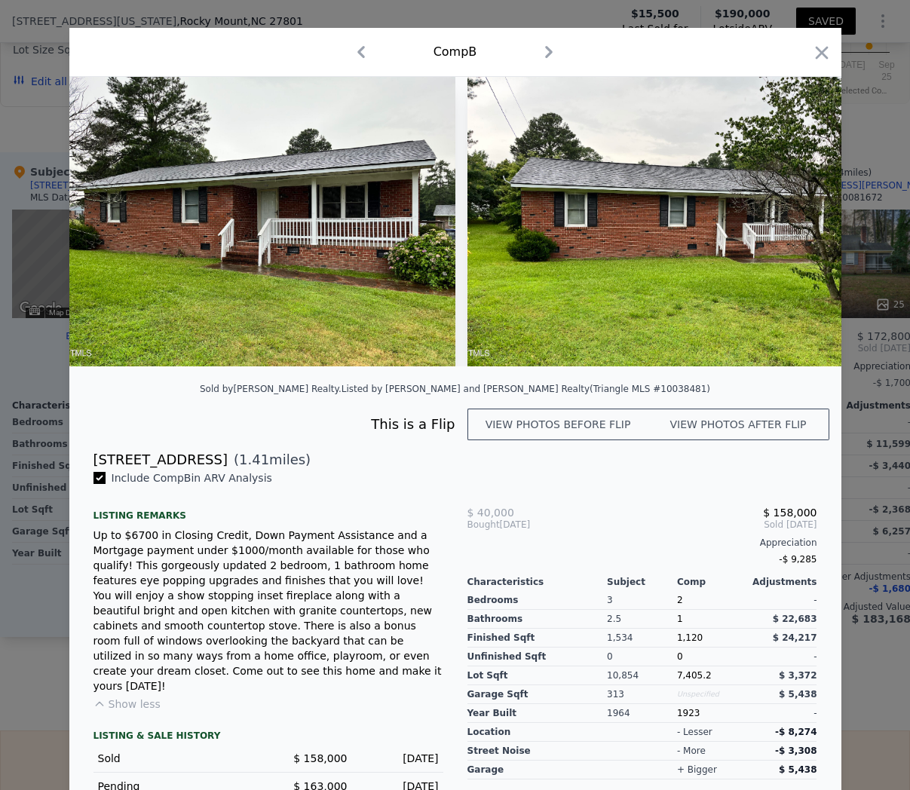
click at [816, 55] on icon "button" at bounding box center [822, 52] width 21 height 21
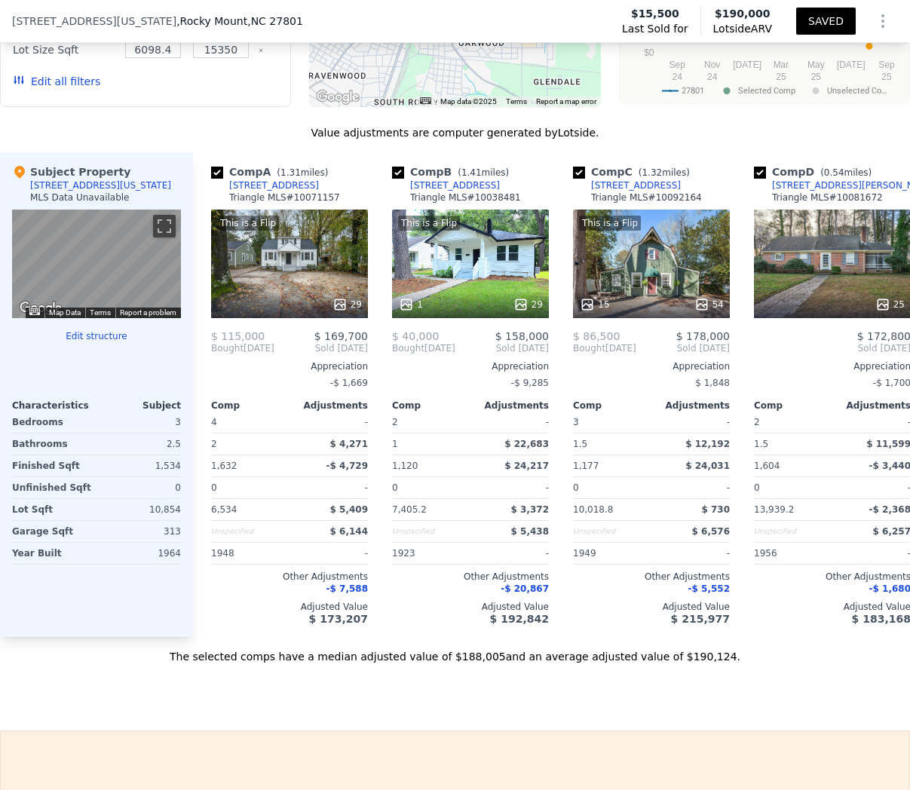
scroll to position [0, 1]
